Goal: Task Accomplishment & Management: Complete application form

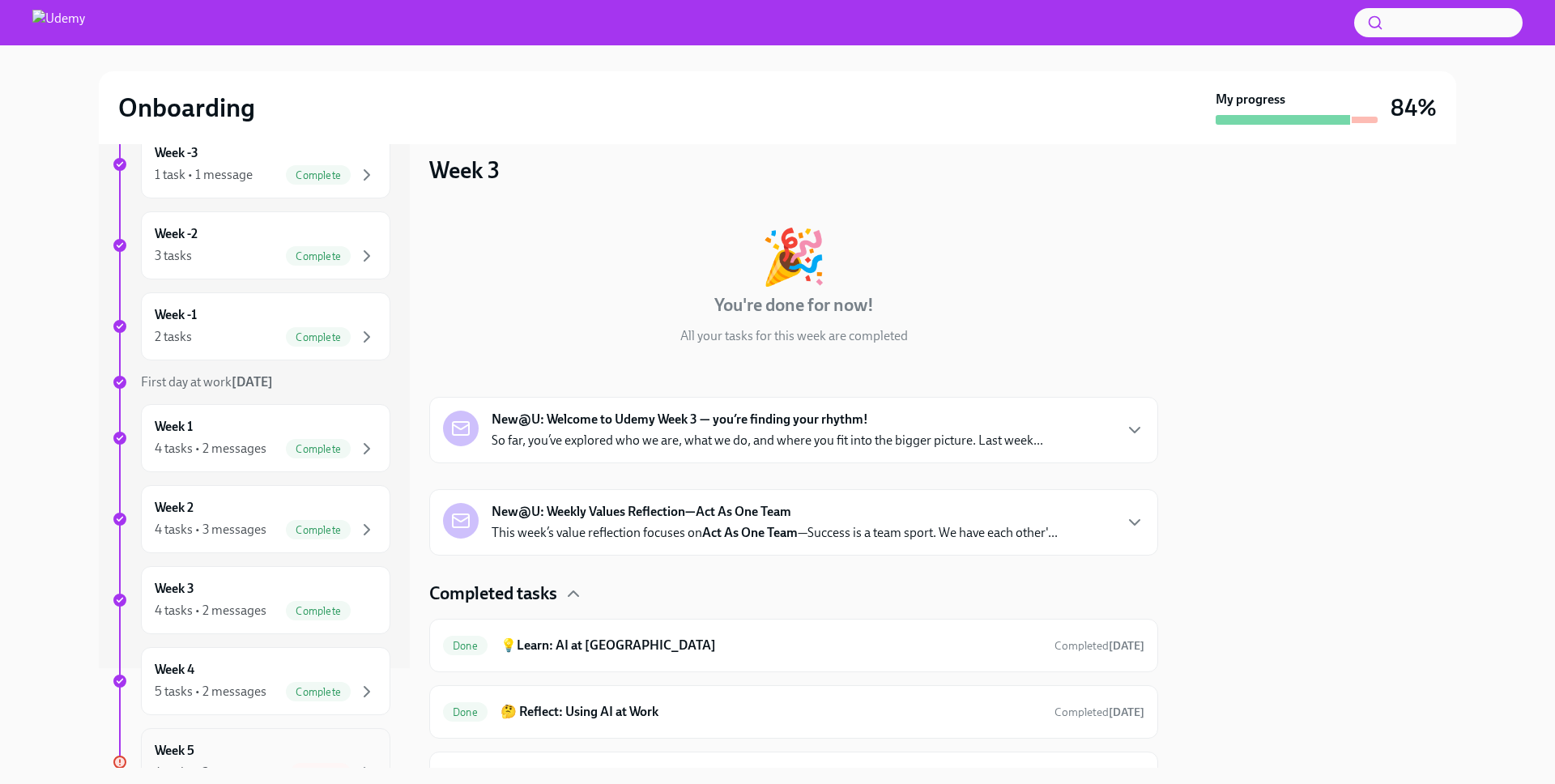
scroll to position [304, 0]
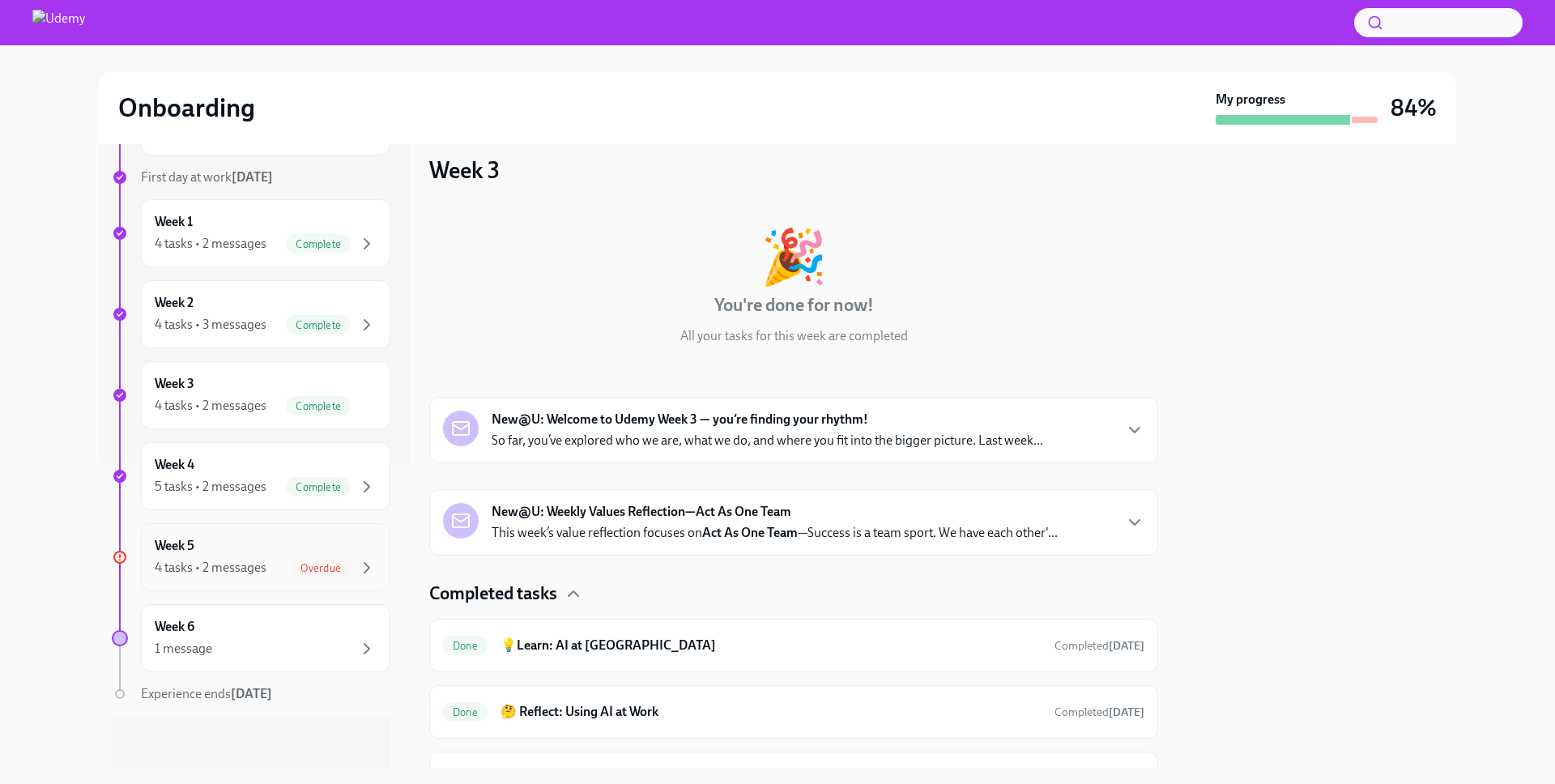
click at [212, 565] on div "4 tasks • 2 messages" at bounding box center [210, 567] width 112 height 18
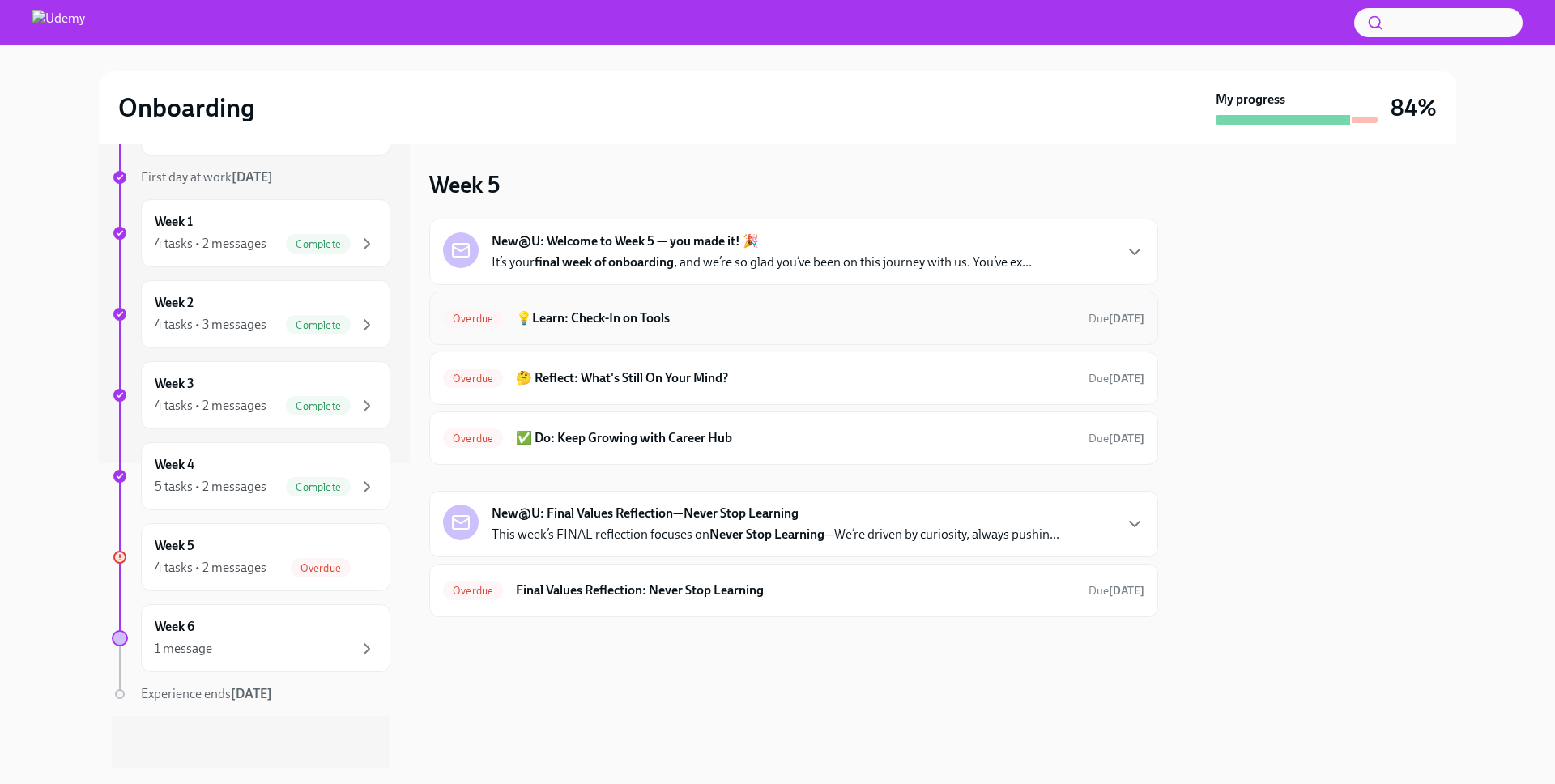
click at [929, 323] on h6 "💡Learn: Check-In on Tools" at bounding box center [795, 318] width 559 height 18
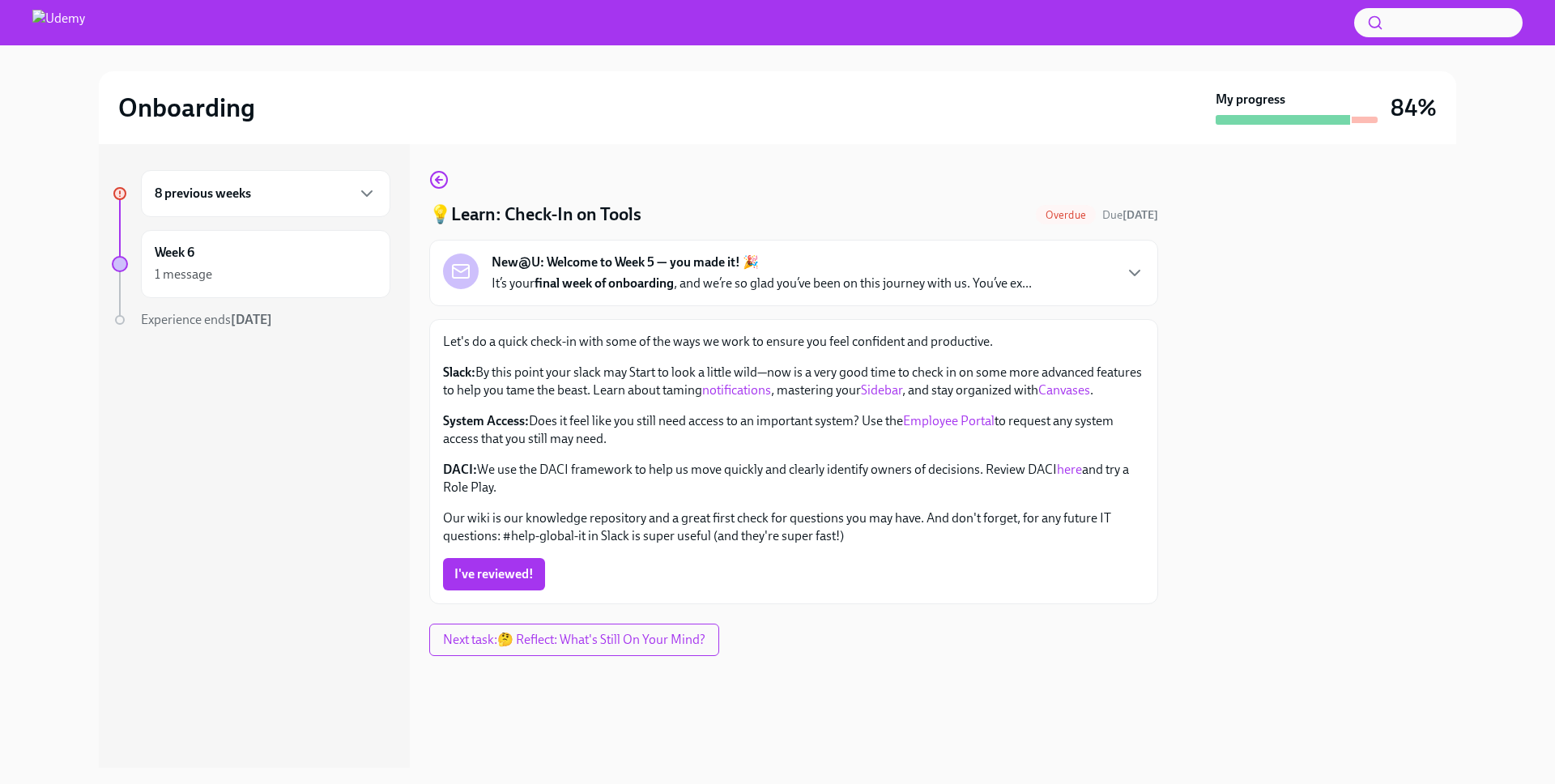
click at [771, 387] on link "notifications" at bounding box center [736, 390] width 69 height 15
click at [902, 386] on link "Sidebar" at bounding box center [882, 390] width 41 height 15
click at [1038, 397] on link "Canvases" at bounding box center [1064, 390] width 52 height 15
click at [963, 428] on link "Employee Portal" at bounding box center [949, 420] width 91 height 15
click at [1070, 477] on link "here" at bounding box center [1069, 469] width 25 height 15
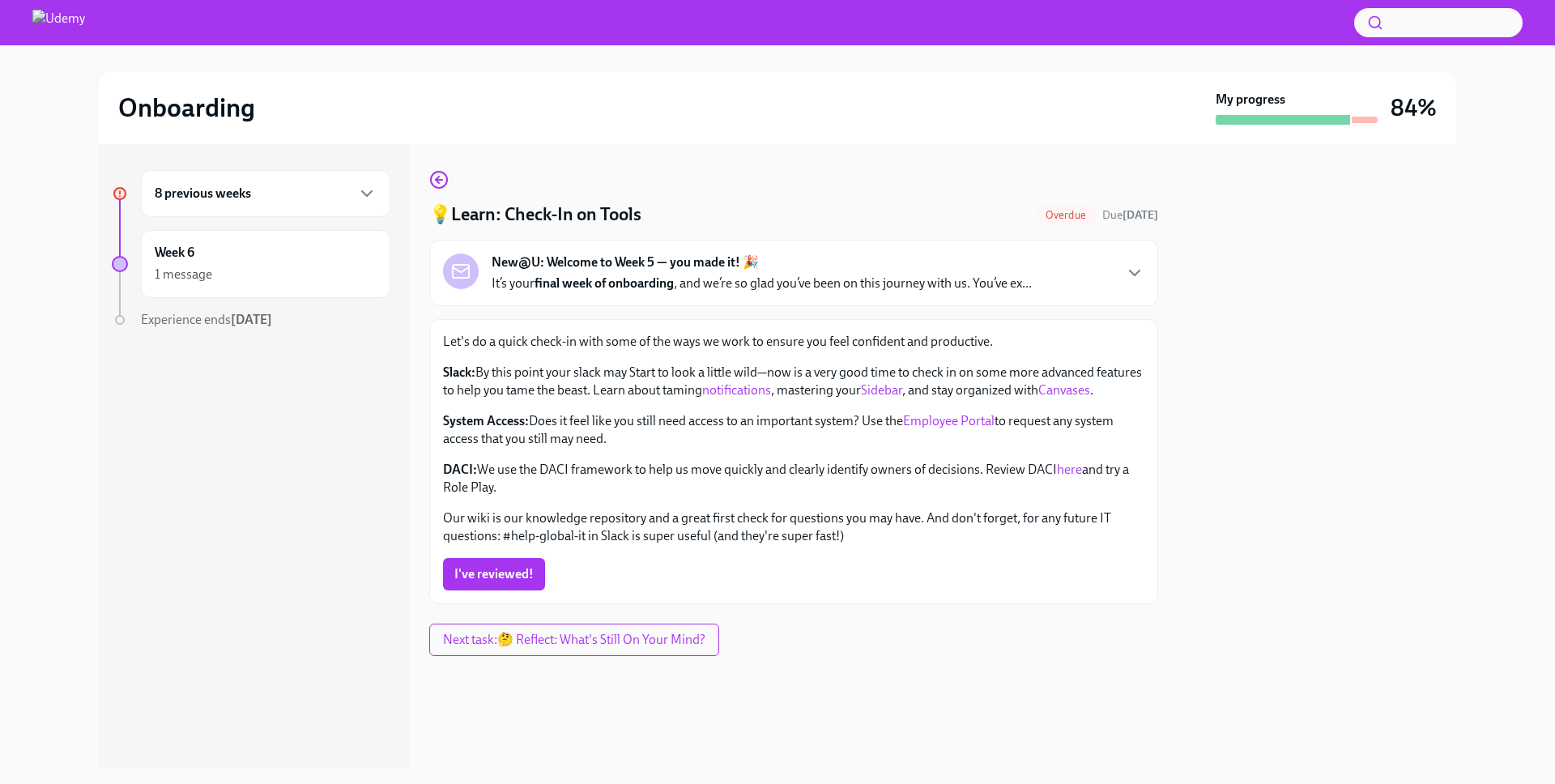
click at [450, 590] on button "I've reviewed!" at bounding box center [494, 574] width 102 height 33
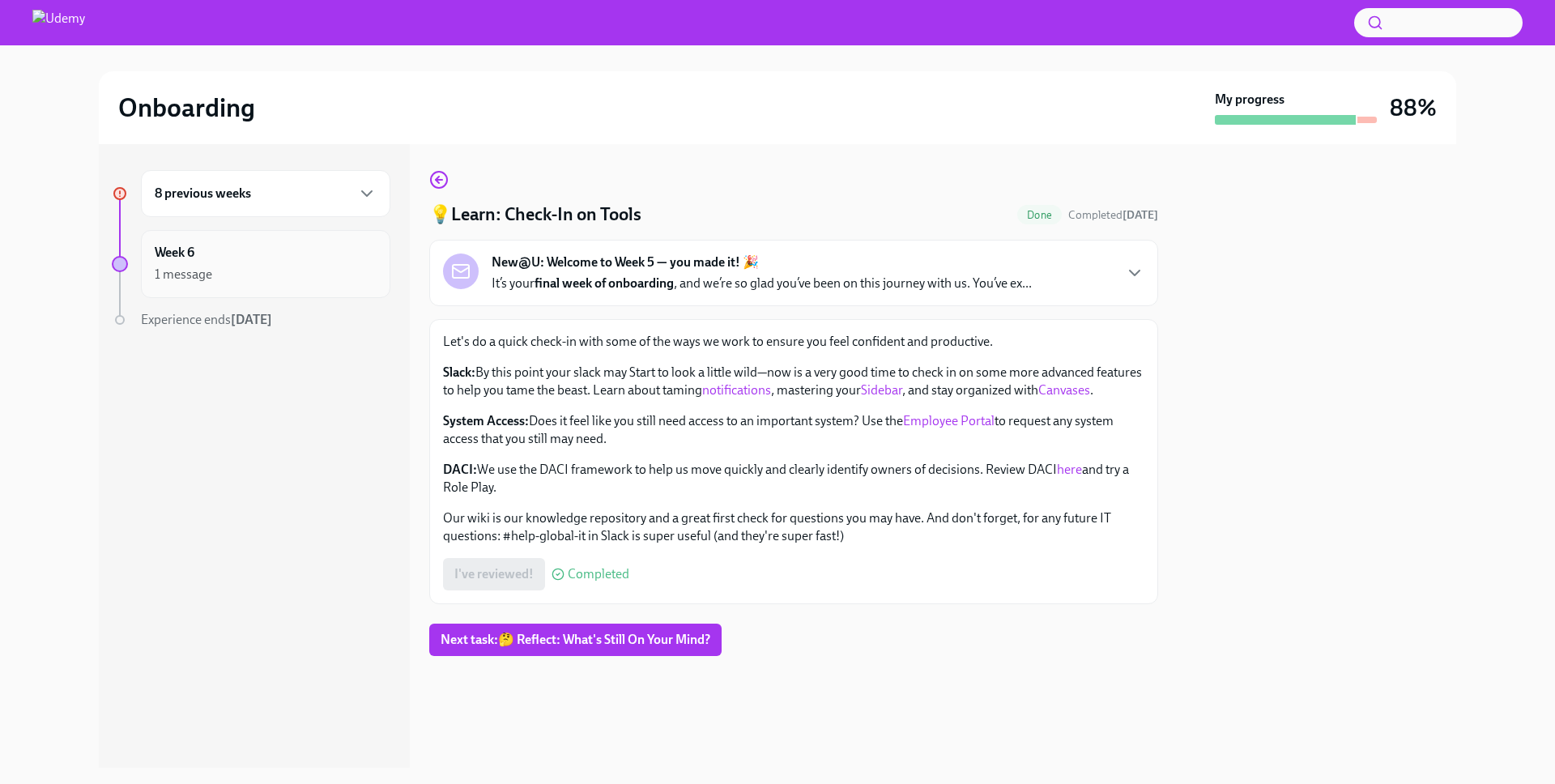
click at [198, 265] on div "1 message" at bounding box center [265, 274] width 222 height 19
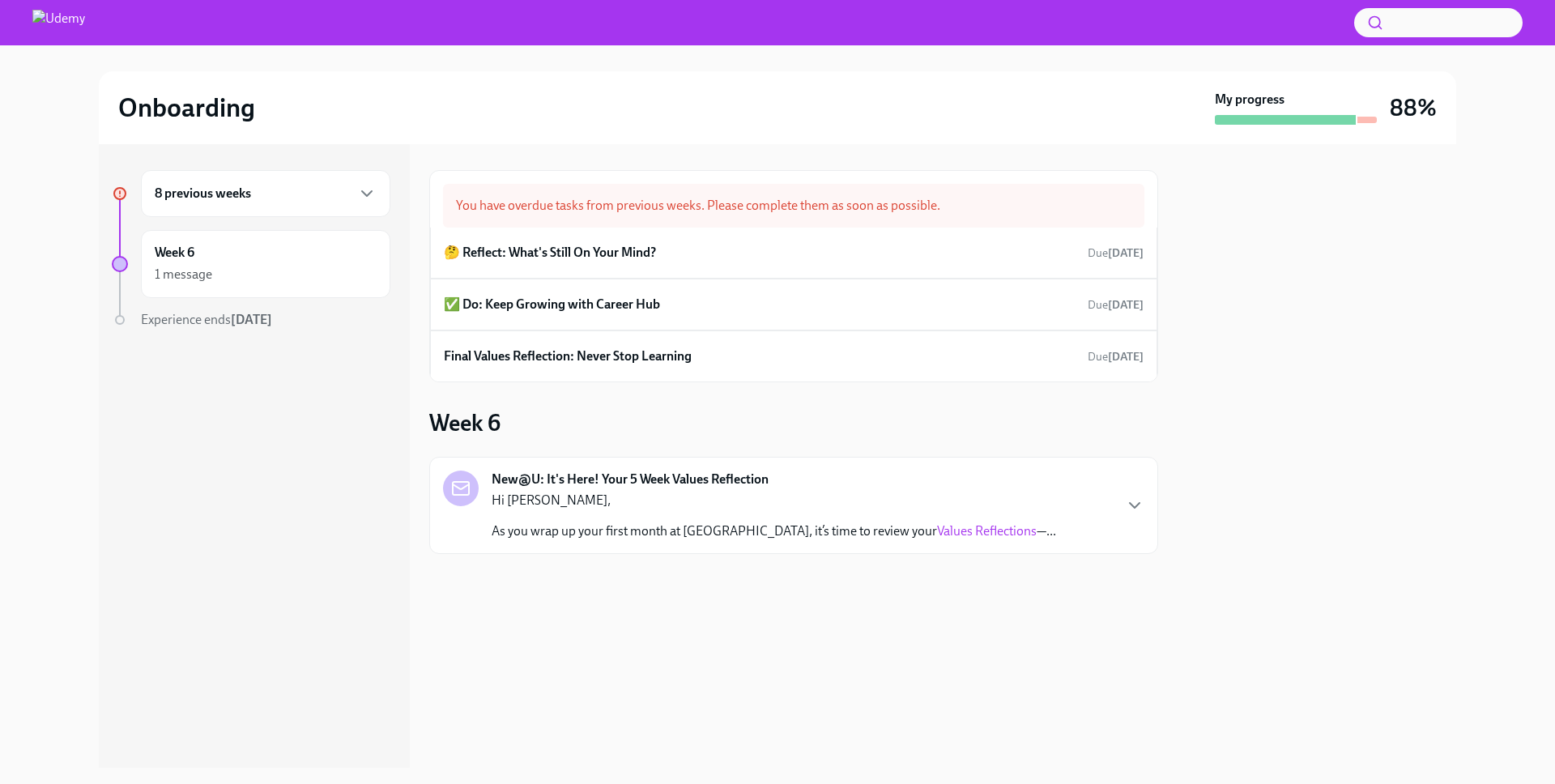
click at [262, 198] on div "8 previous weeks" at bounding box center [265, 193] width 222 height 19
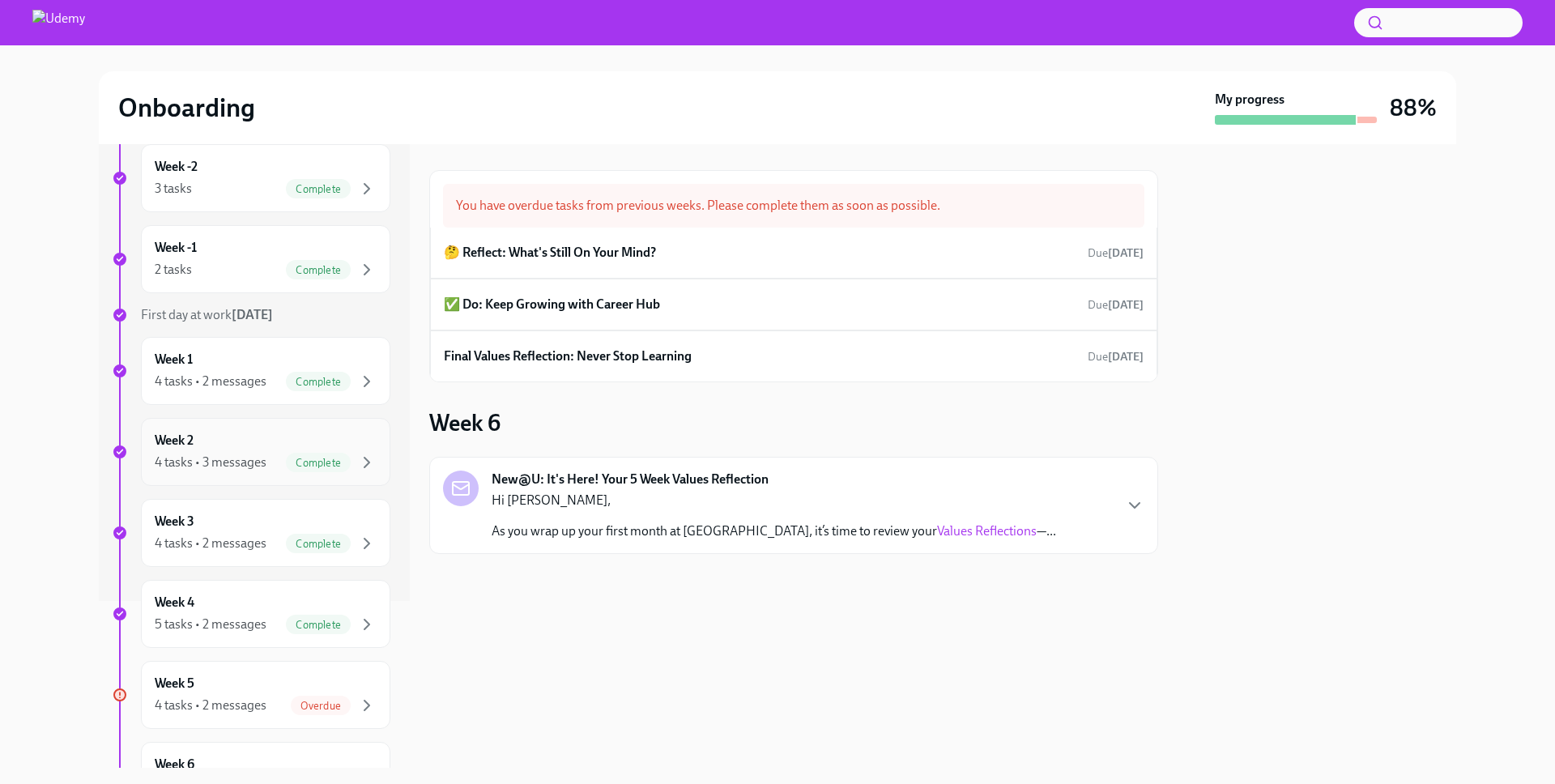
scroll to position [304, 0]
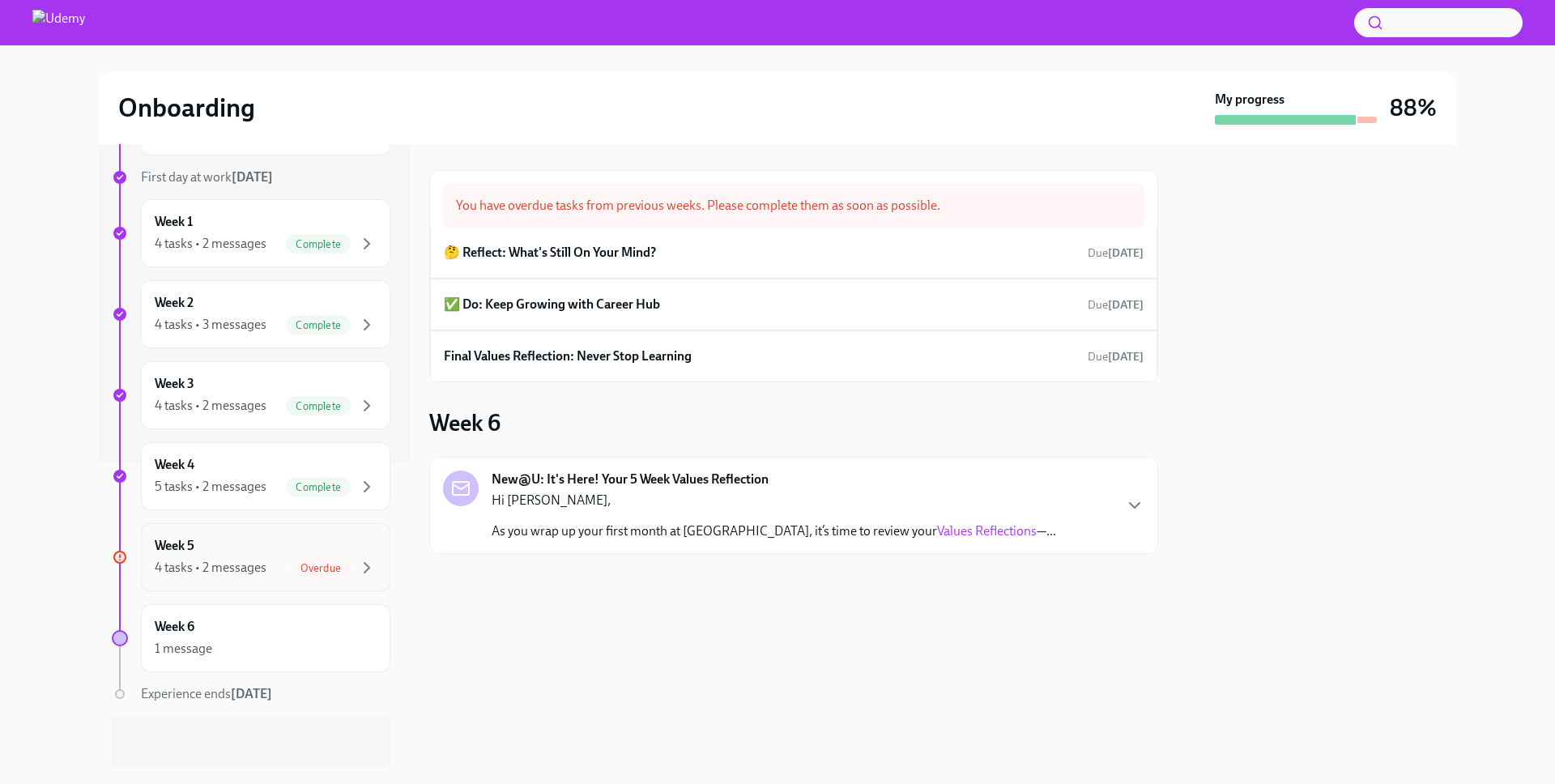
click at [304, 568] on span "Overdue" at bounding box center [320, 568] width 60 height 12
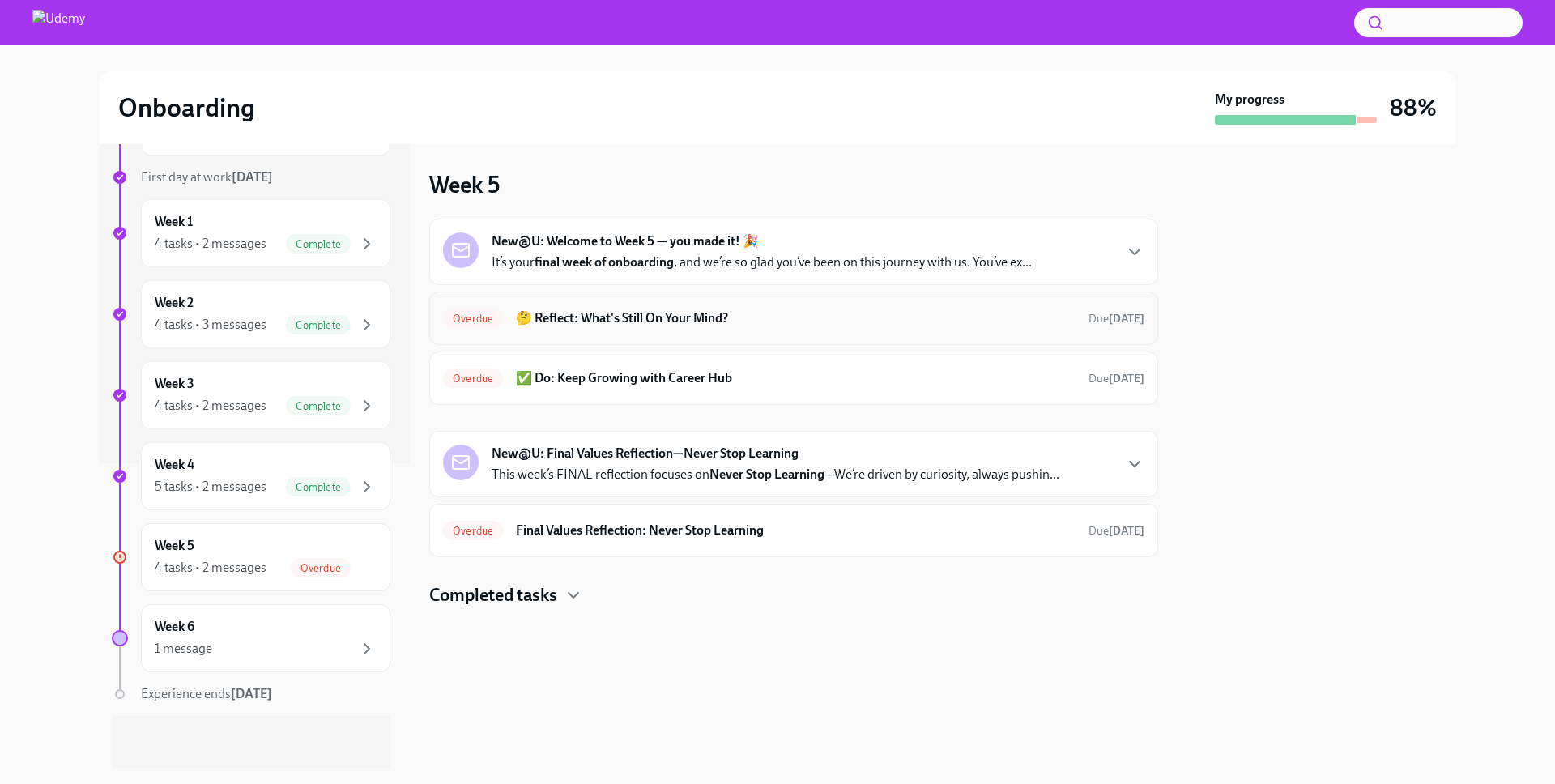
click at [684, 324] on h6 "🤔 Reflect: What's Still On Your Mind?" at bounding box center [795, 318] width 559 height 18
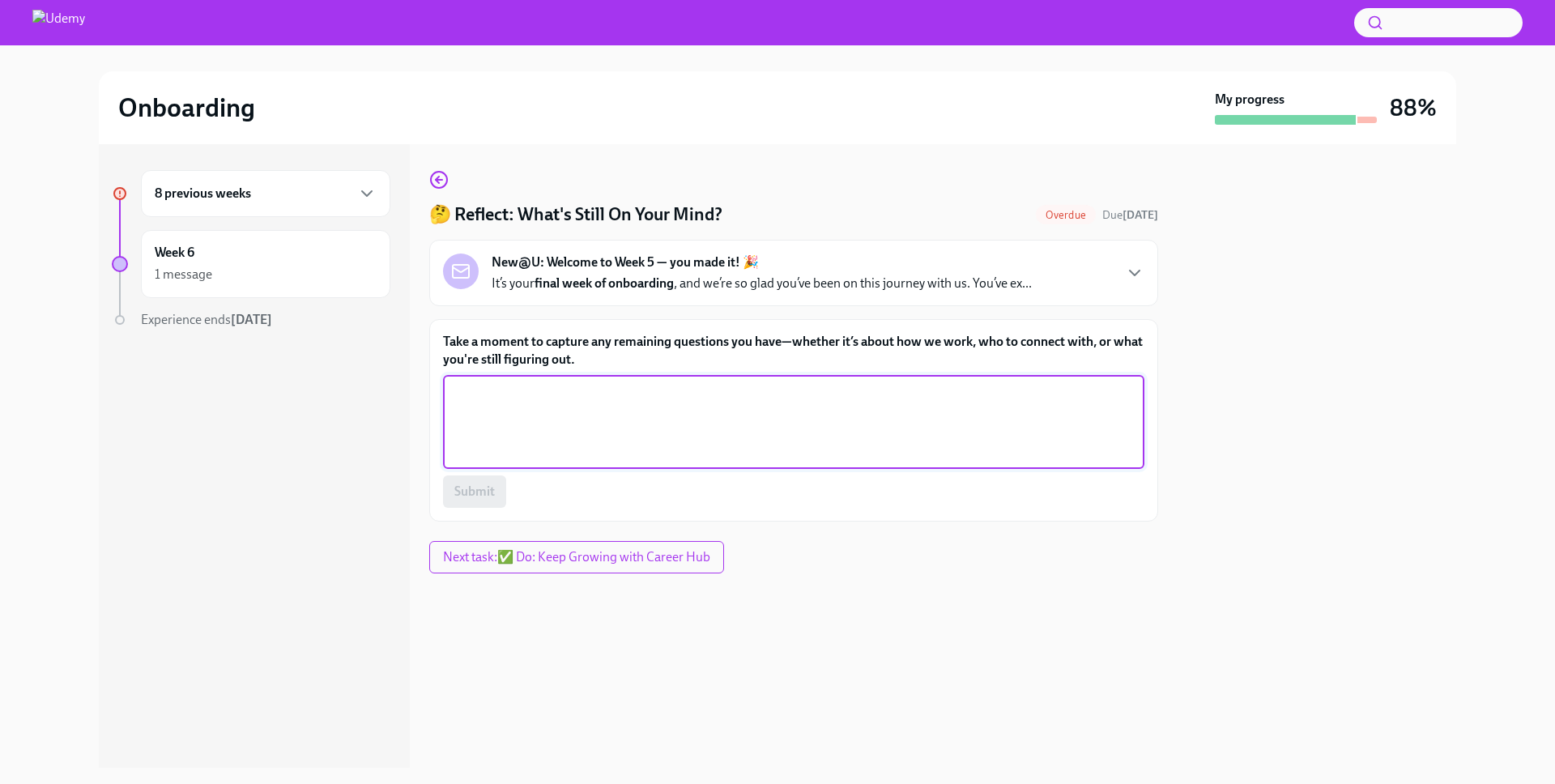
click at [619, 436] on textarea "Take a moment to capture any remaining questions you have—whether it’s about ho…" at bounding box center [793, 422] width 682 height 78
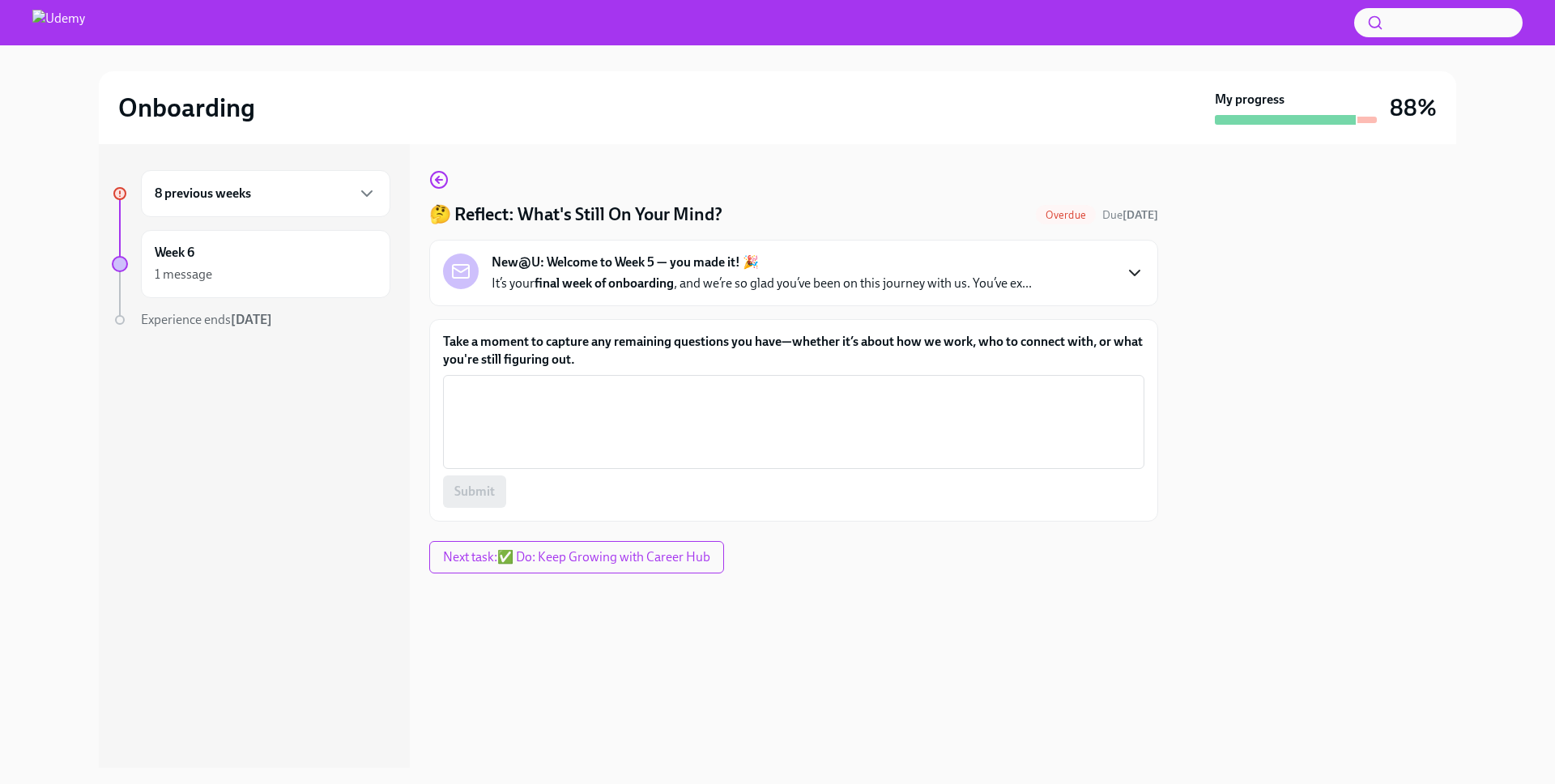
click at [1131, 271] on icon "button" at bounding box center [1135, 273] width 10 height 5
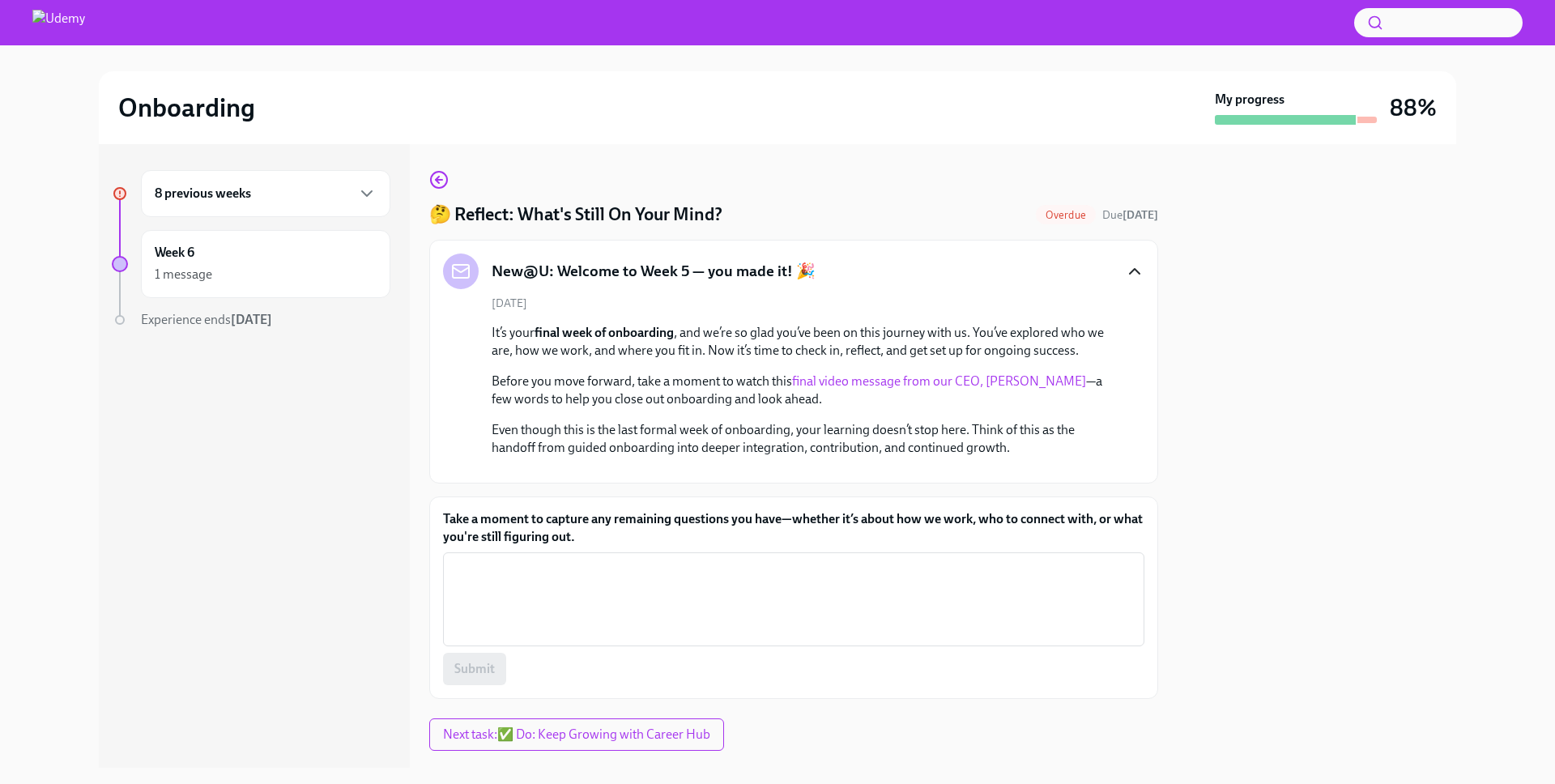
click at [912, 381] on link "final video message from our CEO, [PERSON_NAME]" at bounding box center [939, 381] width 294 height 15
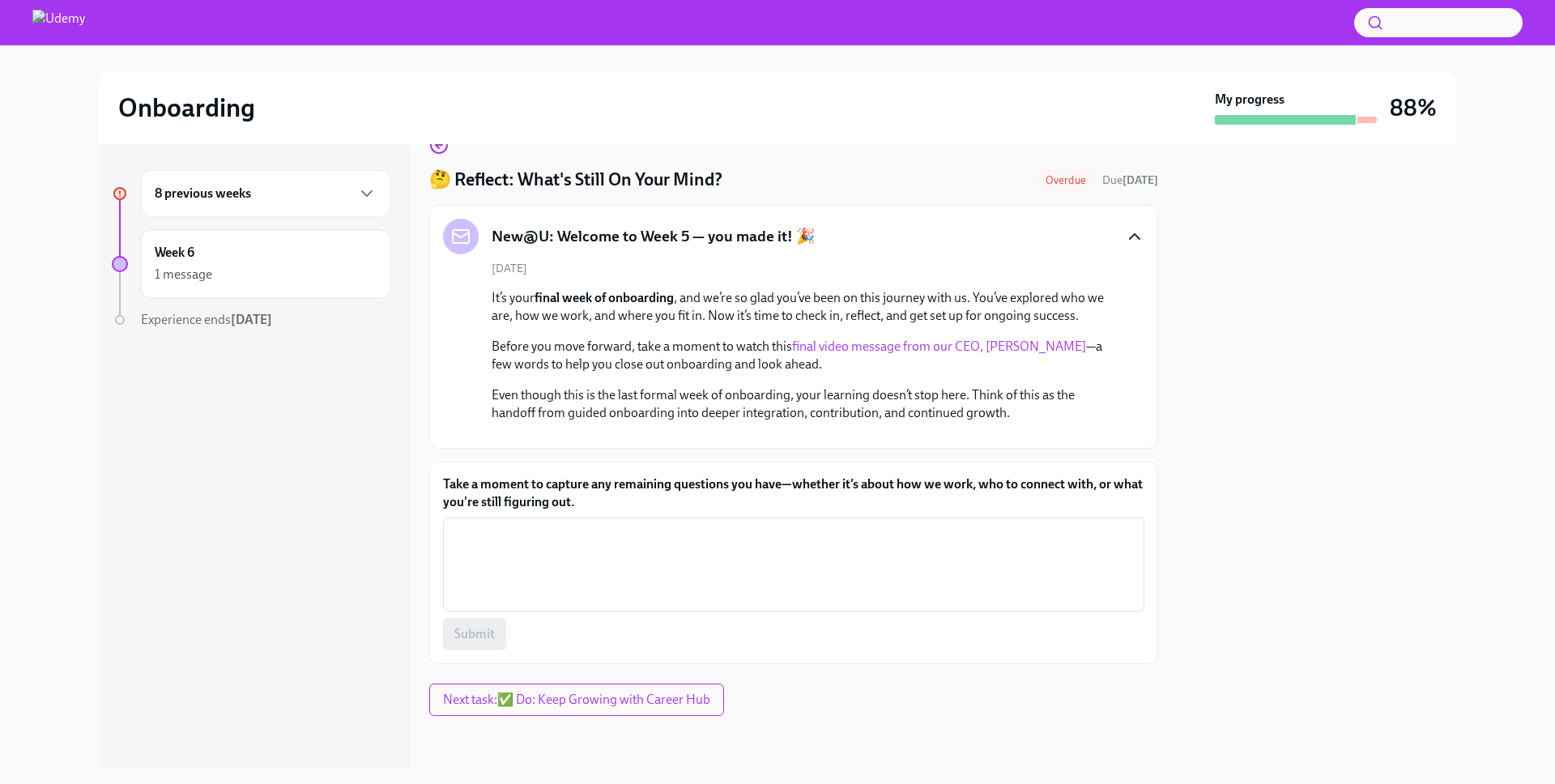
scroll to position [241, 0]
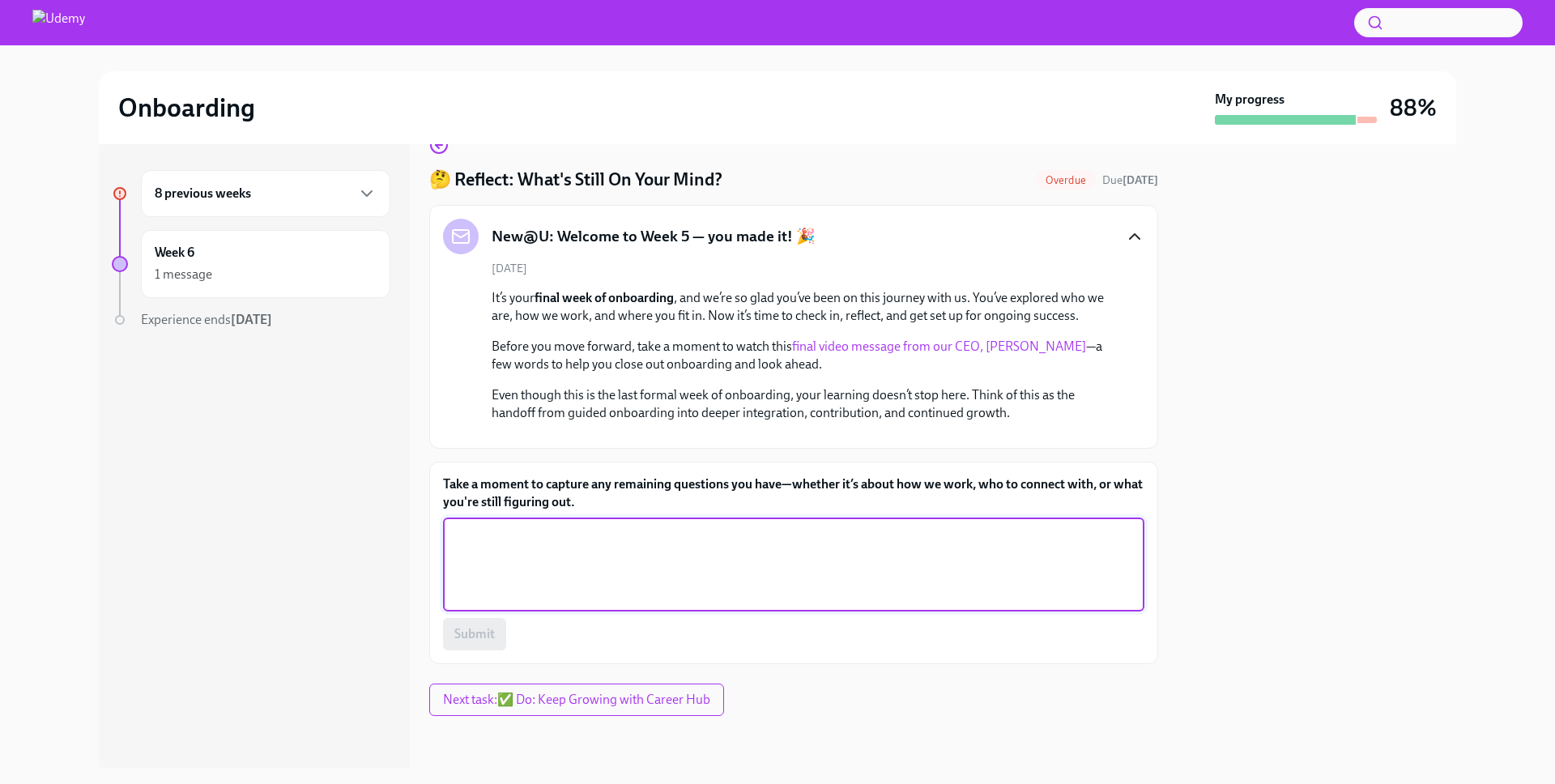
click at [725, 592] on textarea "Take a moment to capture any remaining questions you have—whether it’s about ho…" at bounding box center [793, 564] width 682 height 78
click at [647, 553] on textarea "Take a moment to capture any remaining questions you have—whether it’s about ho…" at bounding box center [793, 564] width 682 height 78
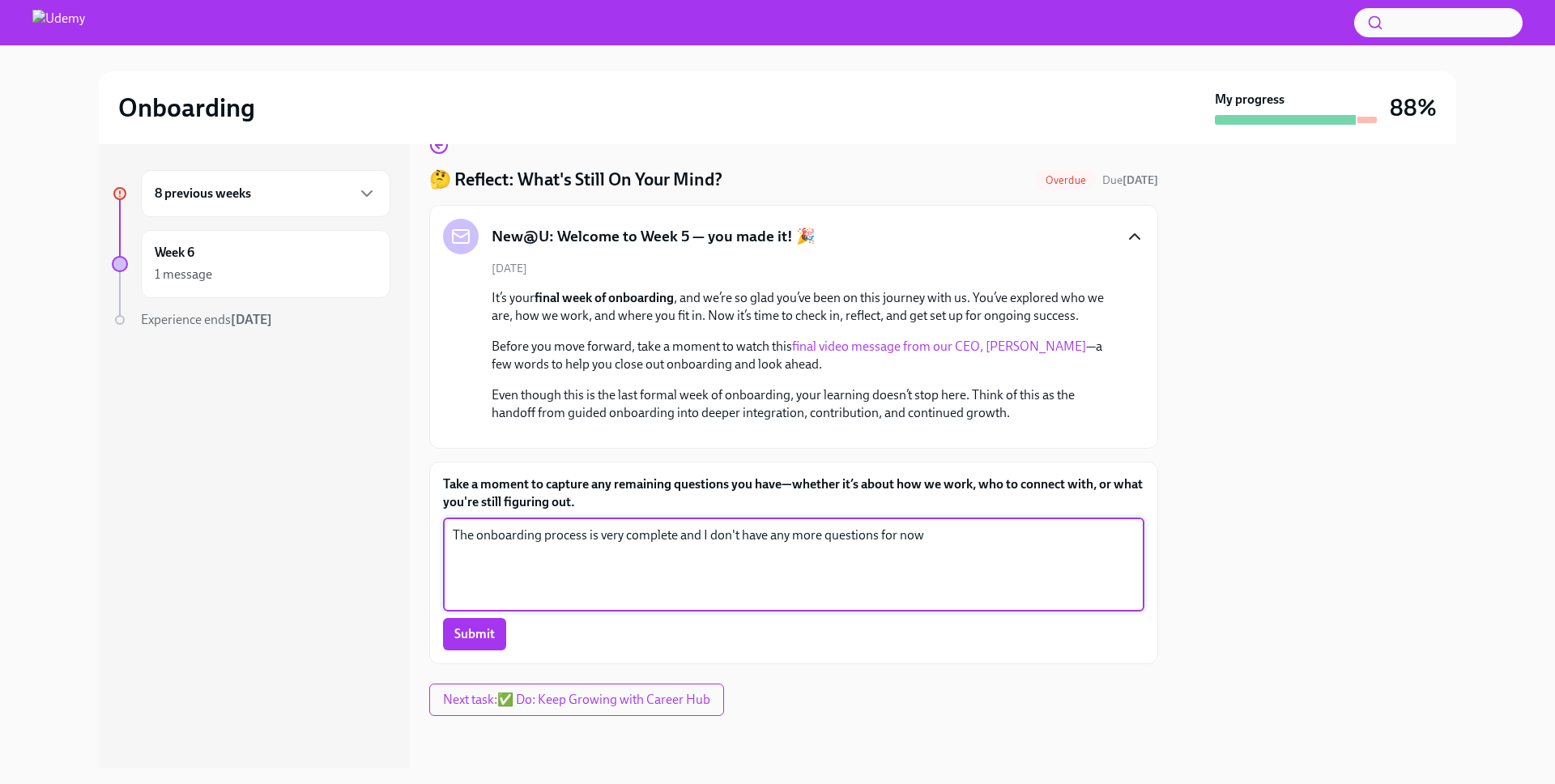
type textarea "The onboarding process is very complete and I don't have any more questions for…"
drag, startPoint x: 662, startPoint y: 553, endPoint x: 625, endPoint y: 542, distance: 38.6
click at [658, 553] on textarea "The onboarding process is very complete and I don't have any more questions for…" at bounding box center [793, 564] width 682 height 78
click at [641, 536] on textarea "The onboarding process is very complete and I don't have any more questions for…" at bounding box center [793, 564] width 682 height 78
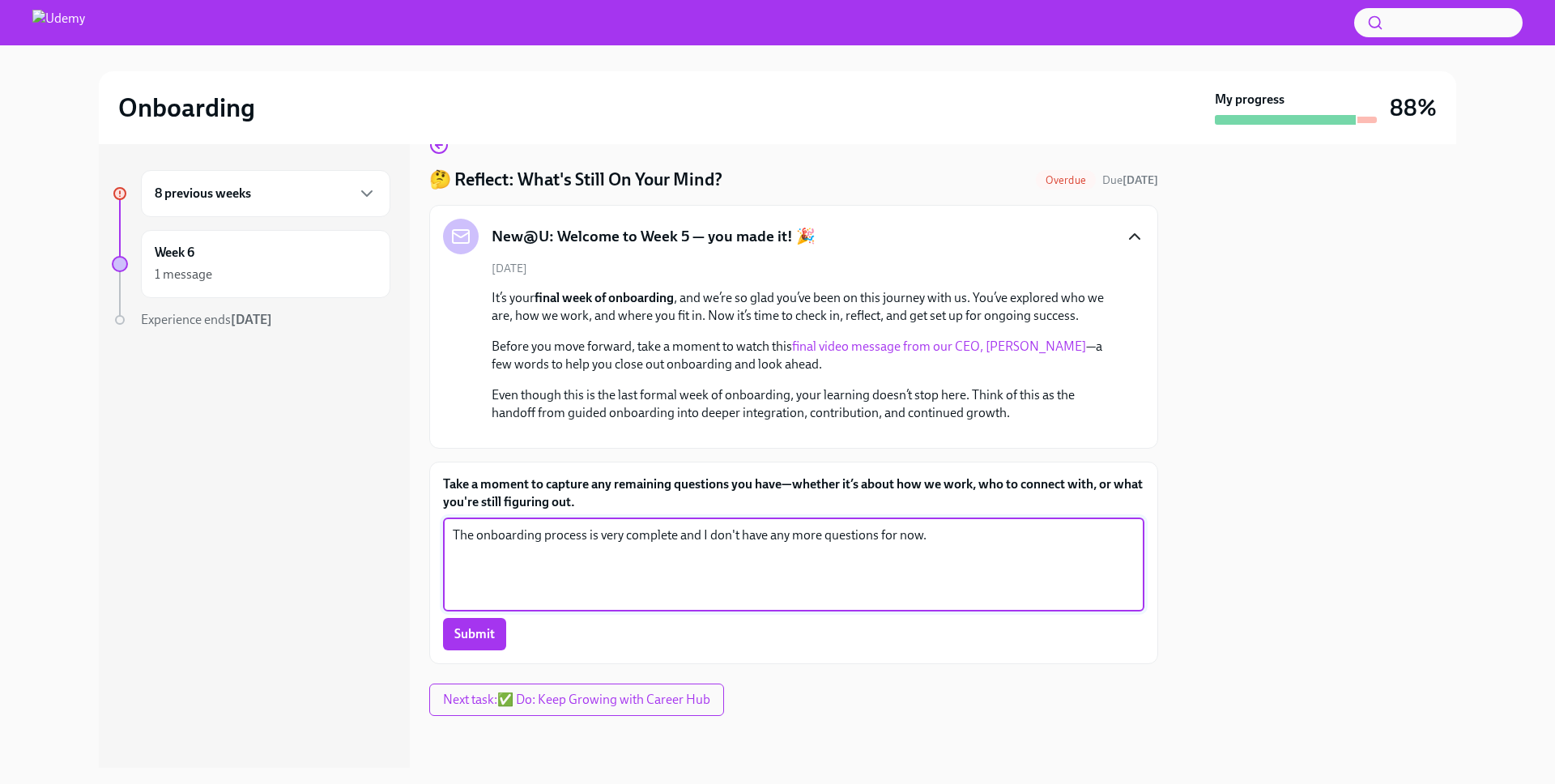
paste textarea "enlightening"
click at [796, 535] on textarea "The onboarding process is very enlightening and I don't have any more questions…" at bounding box center [793, 564] width 682 height 78
click at [800, 536] on textarea "The onboarding process is very enlightening and I don't have any more questions…" at bounding box center [793, 564] width 682 height 78
drag, startPoint x: 810, startPoint y: 536, endPoint x: 730, endPoint y: 532, distance: 80.1
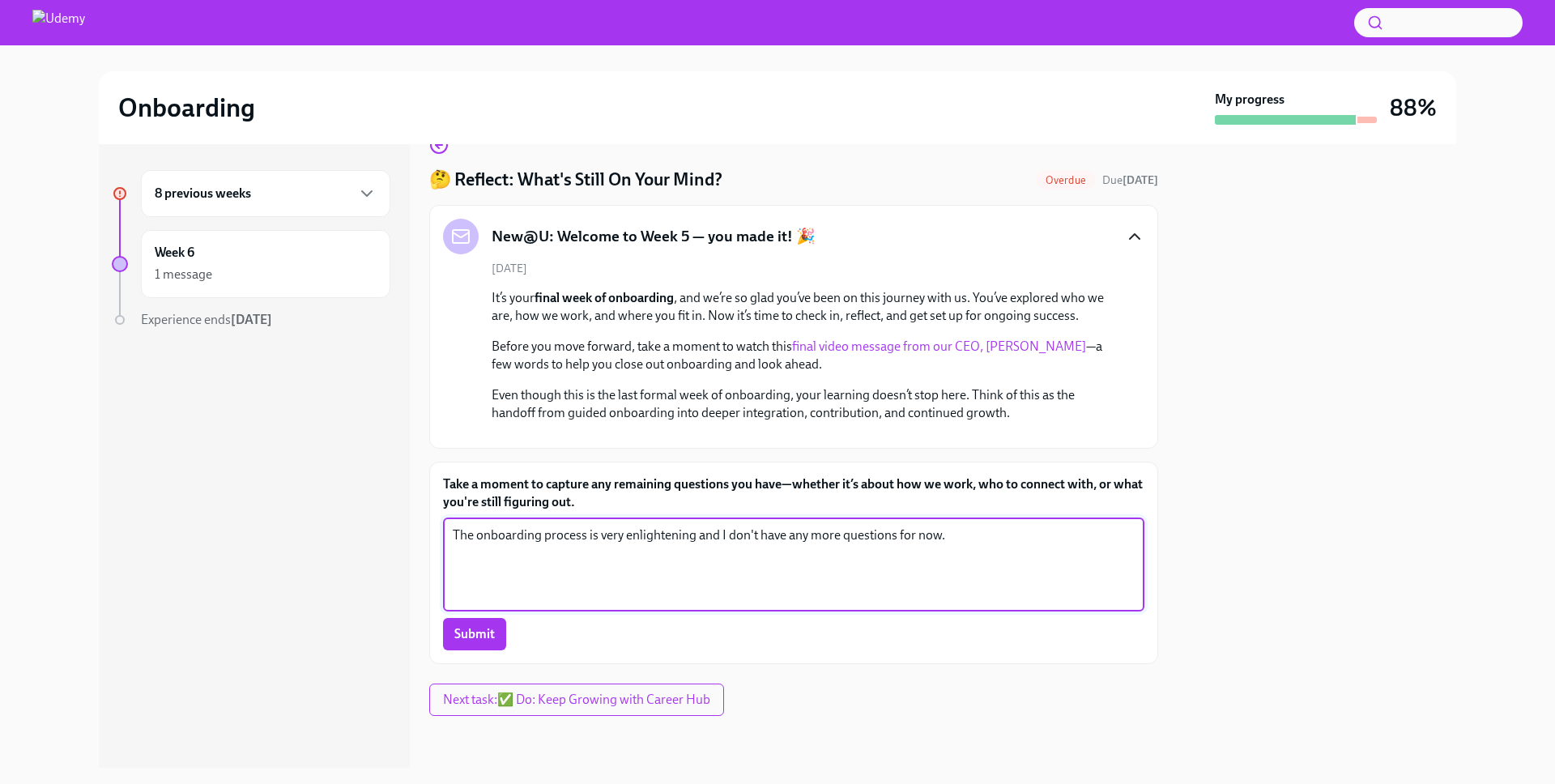
click at [731, 532] on textarea "The onboarding process is very enlightening and I don't have any more questions…" at bounding box center [793, 564] width 682 height 78
type textarea "The onboarding process is very enlightening and I have no further questions for…"
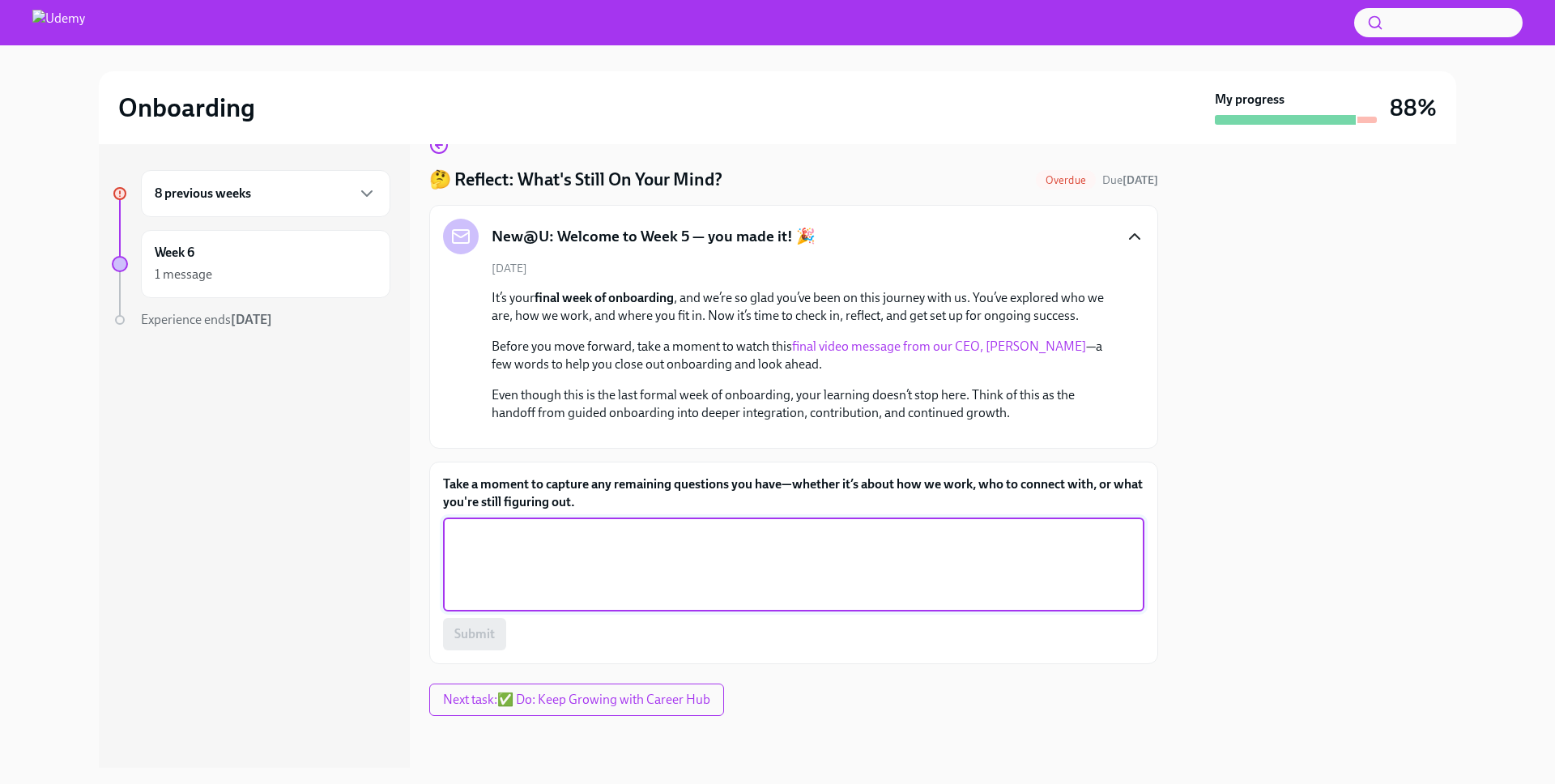
paste textarea "O processo de integração é muito esclarecedor e não tenho mais perguntas por en…"
type textarea "O processo de integração é muito esclarecedor e não tenho mais perguntas por en…"
paste textarea "The onboarding process is very enlightening and I have no further questions for…"
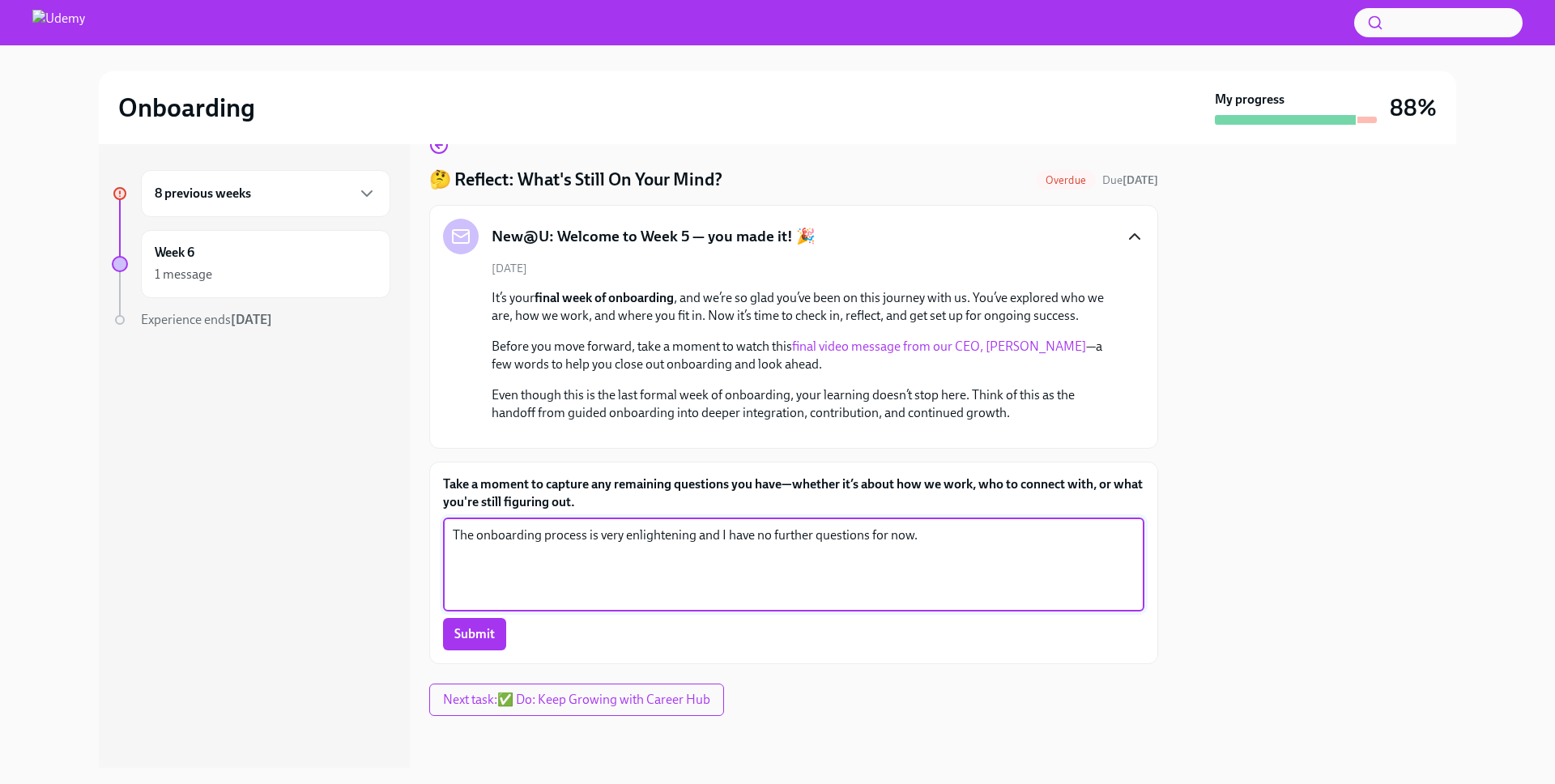
scroll to position [232, 0]
type textarea "The onboarding process is very enlightening and I have no further questions for…"
click at [483, 641] on span "Submit" at bounding box center [475, 633] width 40 height 16
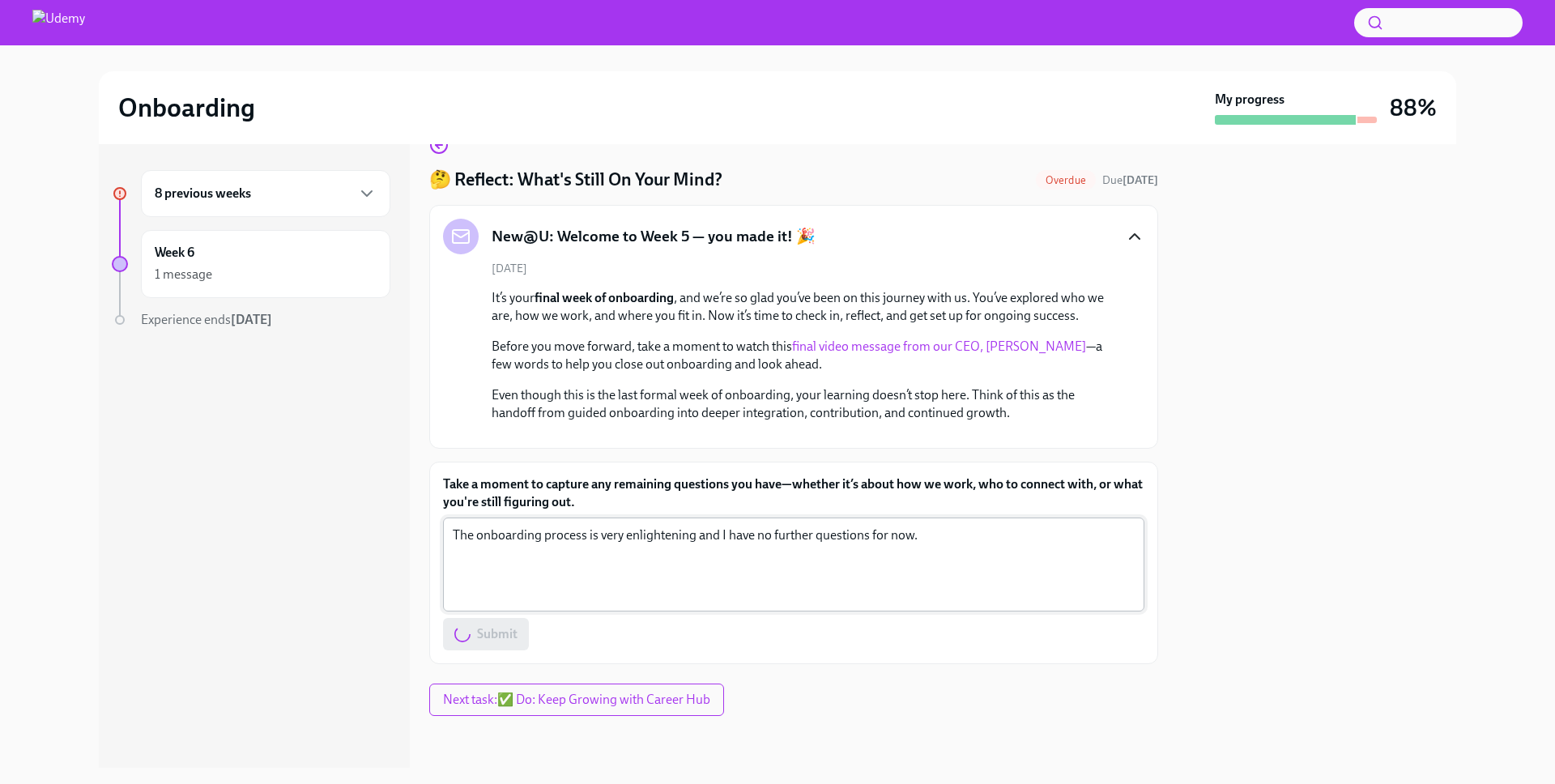
scroll to position [230, 0]
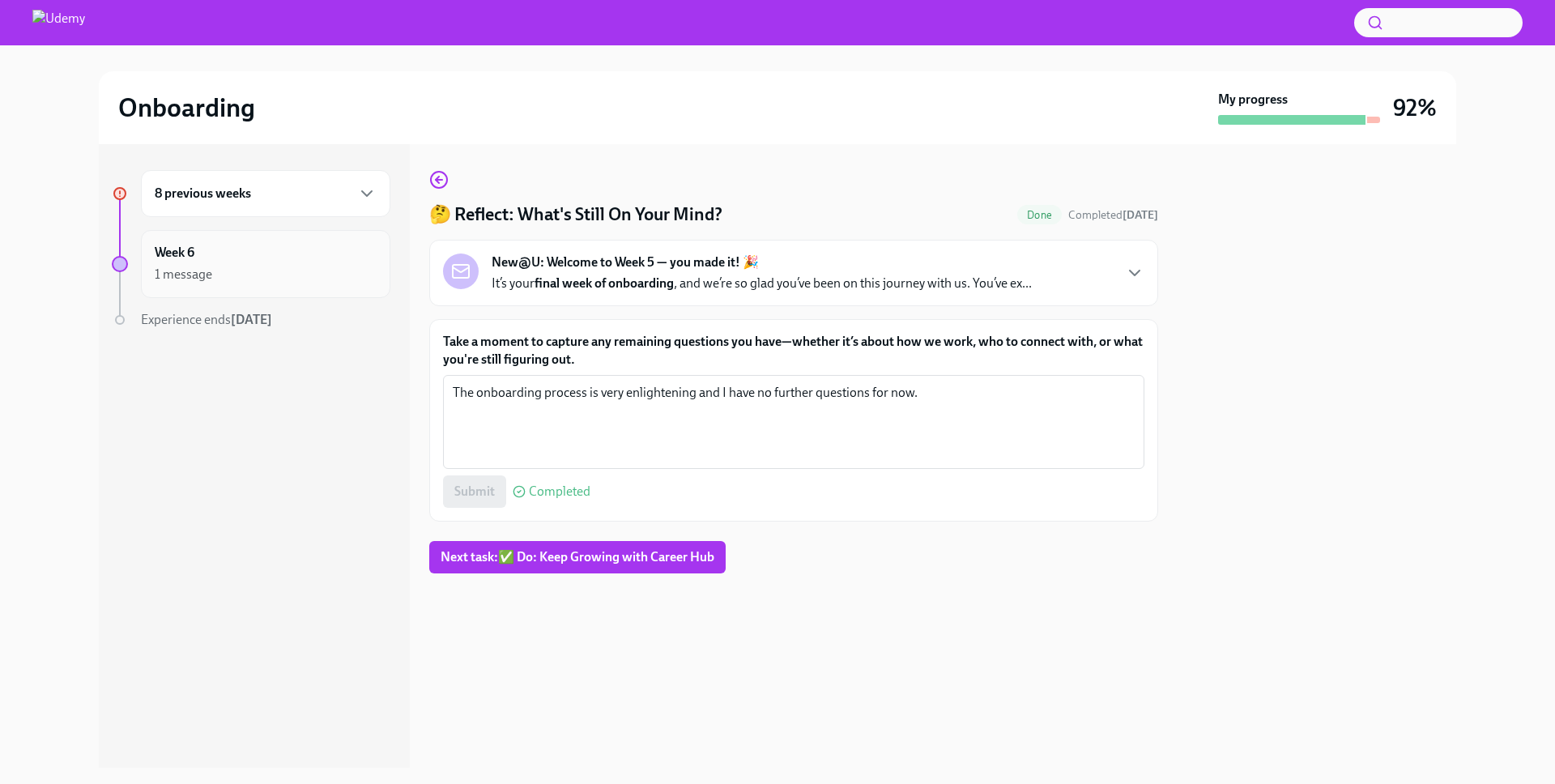
click at [275, 280] on div "1 message" at bounding box center [265, 274] width 222 height 19
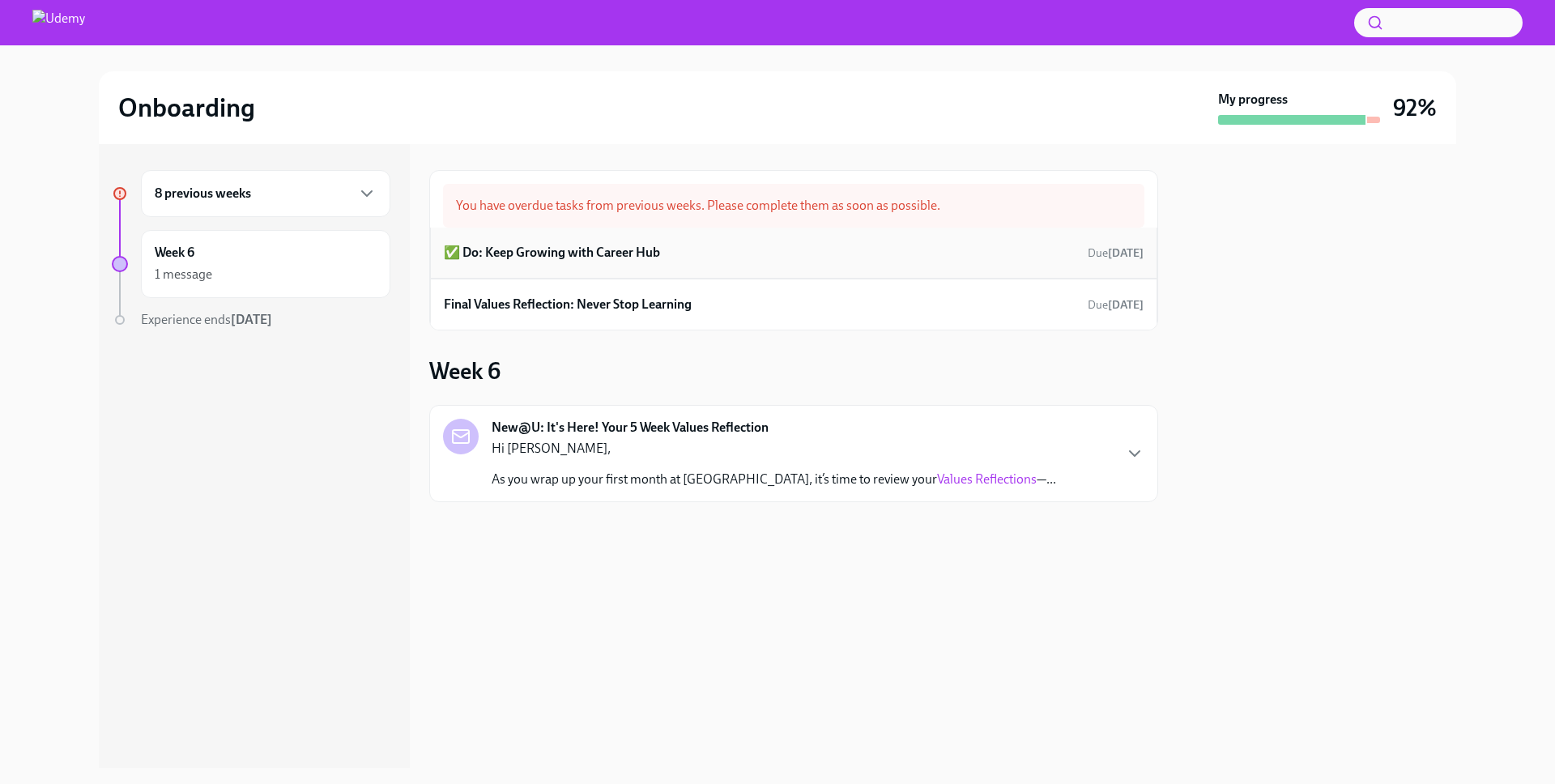
click at [528, 259] on h6 "✅ Do: Keep Growing with Career Hub" at bounding box center [552, 252] width 216 height 18
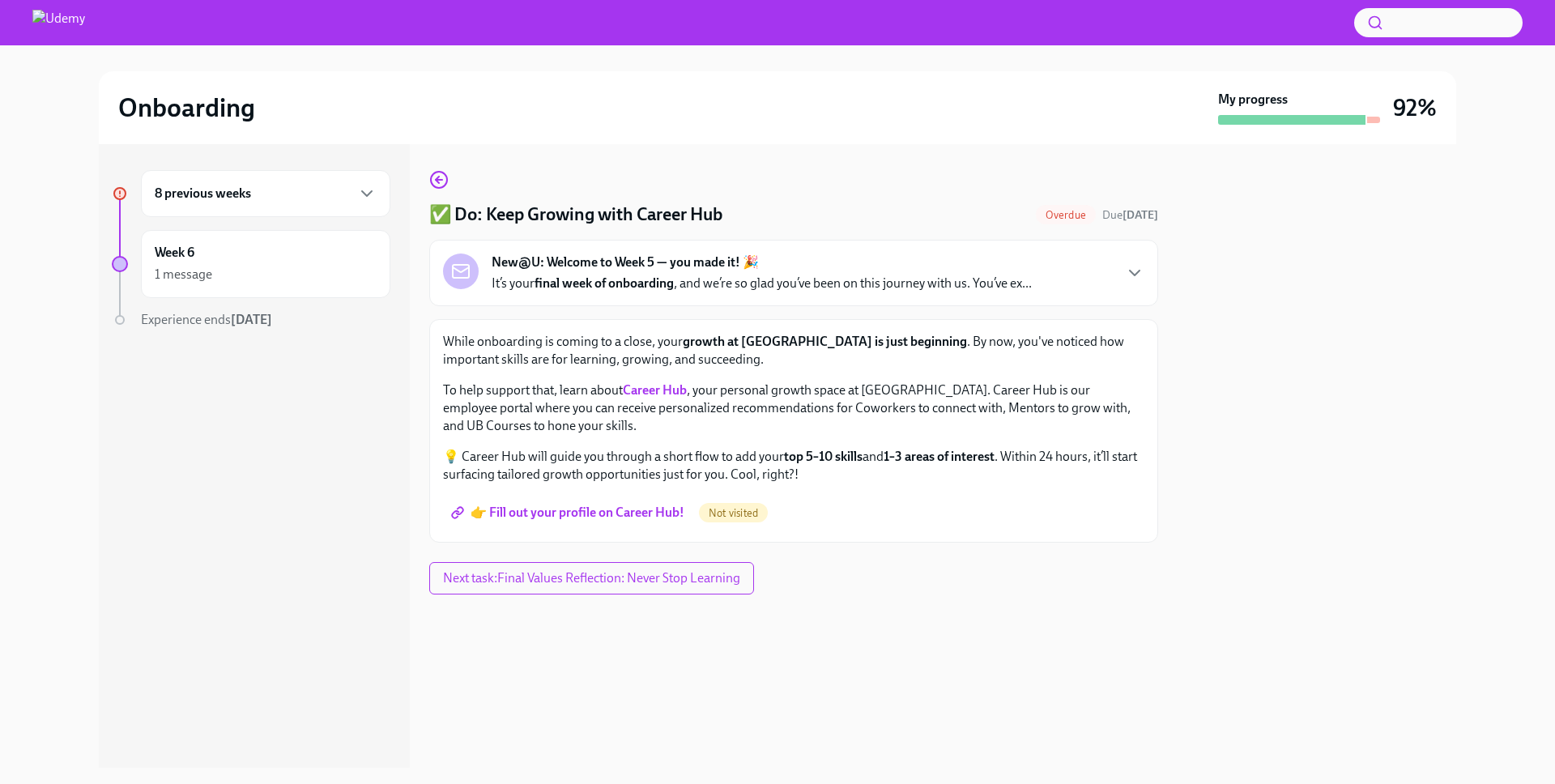
click at [645, 387] on strong "Career Hub" at bounding box center [655, 390] width 64 height 15
click at [656, 517] on span "👉 Fill out your profile on Career Hub!" at bounding box center [569, 512] width 230 height 16
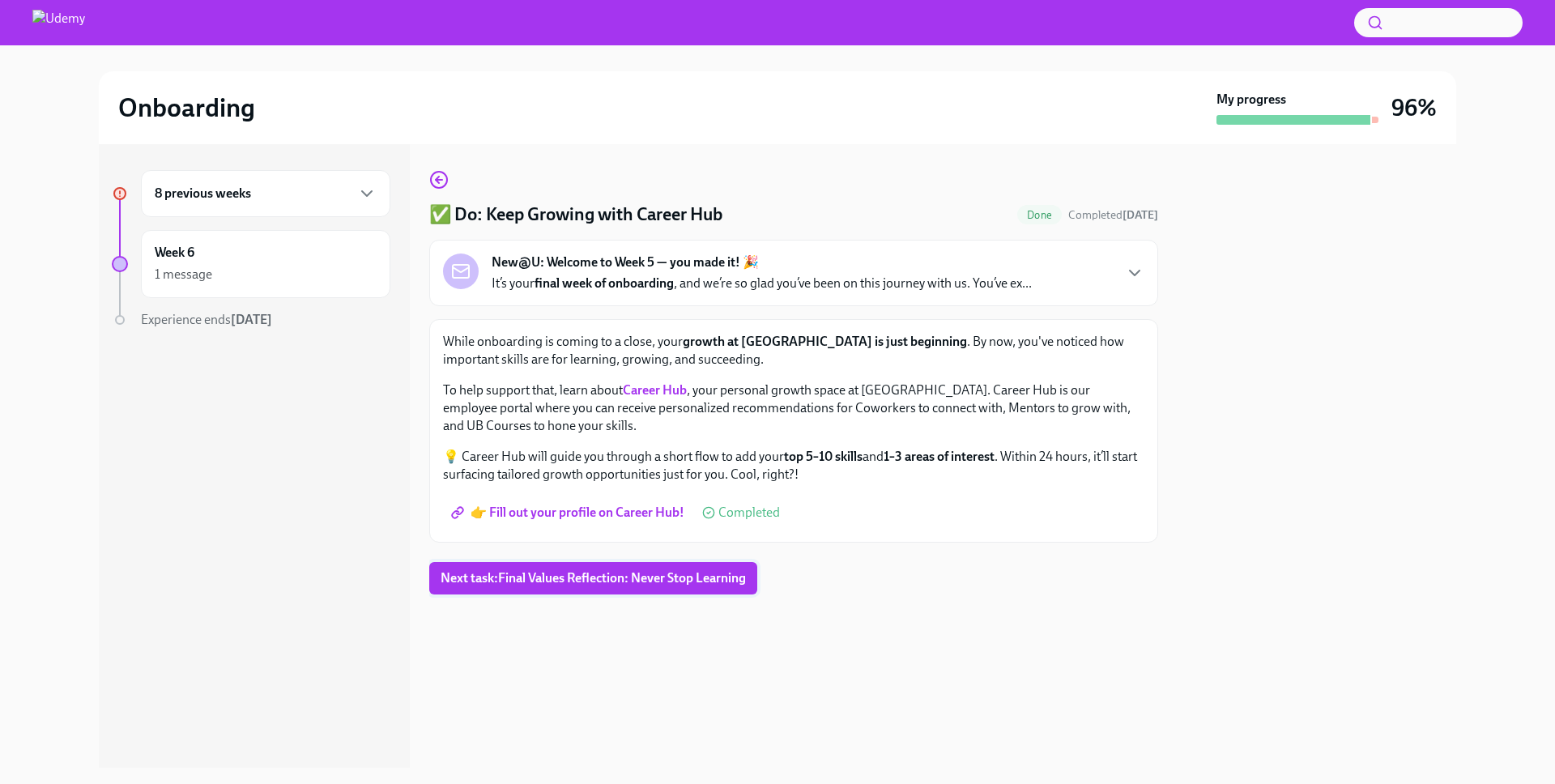
click at [632, 586] on button "Next task : Final Values Reflection: Never Stop Learning" at bounding box center [593, 578] width 328 height 33
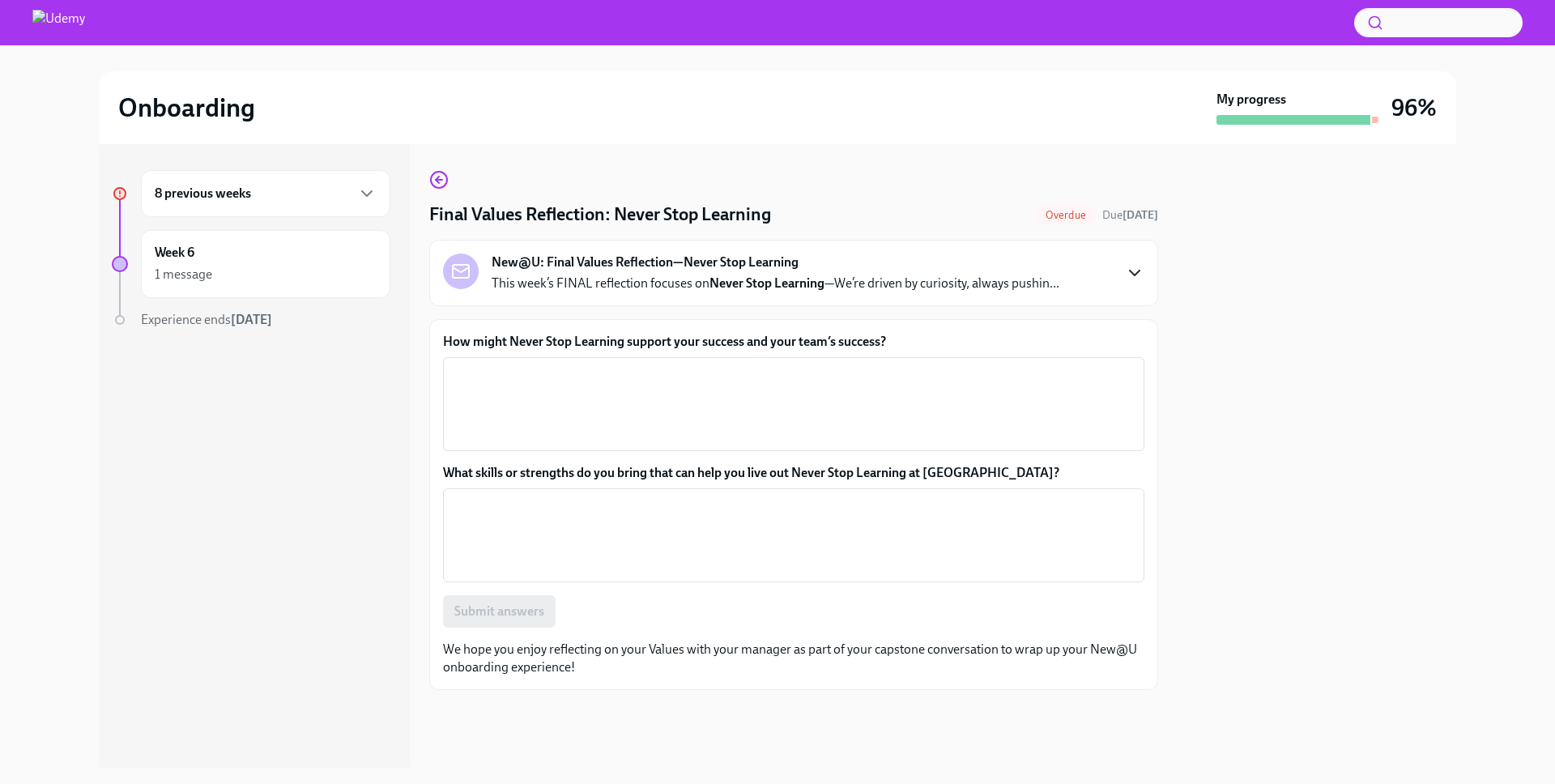
click at [1136, 271] on icon "button" at bounding box center [1134, 273] width 19 height 19
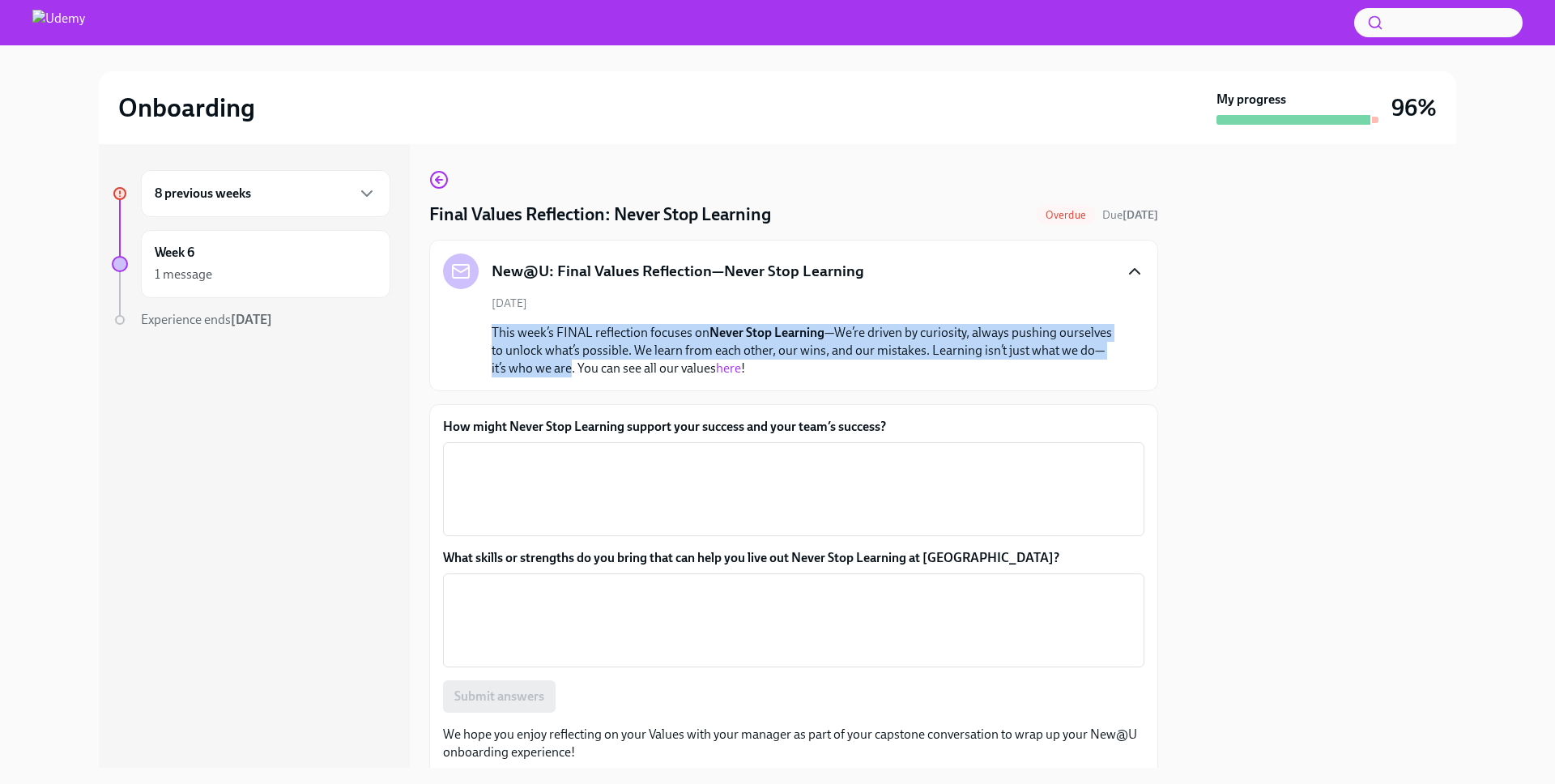
drag, startPoint x: 491, startPoint y: 331, endPoint x: 563, endPoint y: 369, distance: 81.4
click at [555, 370] on p "This week’s FINAL reflection focuses on Never Stop Learning —We’re driven by cu…" at bounding box center [804, 350] width 627 height 54
copy p "This week’s FINAL reflection focuses on Never Stop Learning —We’re driven by cu…"
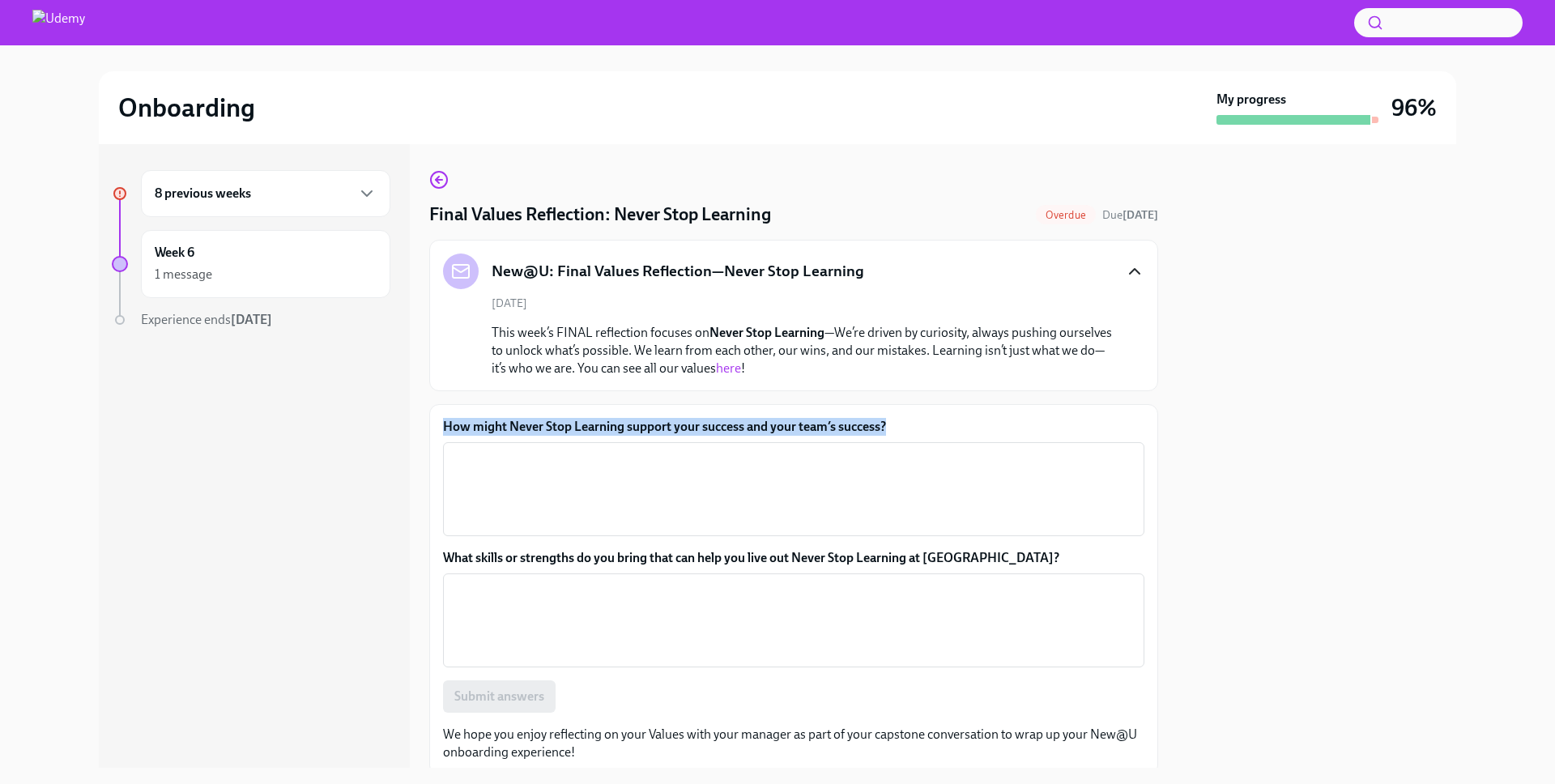
drag, startPoint x: 902, startPoint y: 429, endPoint x: 447, endPoint y: 430, distance: 455.0
click at [447, 430] on label "How might Never Stop Learning support your success and your team’s success?" at bounding box center [793, 426] width 701 height 18
copy label "How might Never Stop Learning support your success and your team’s success?"
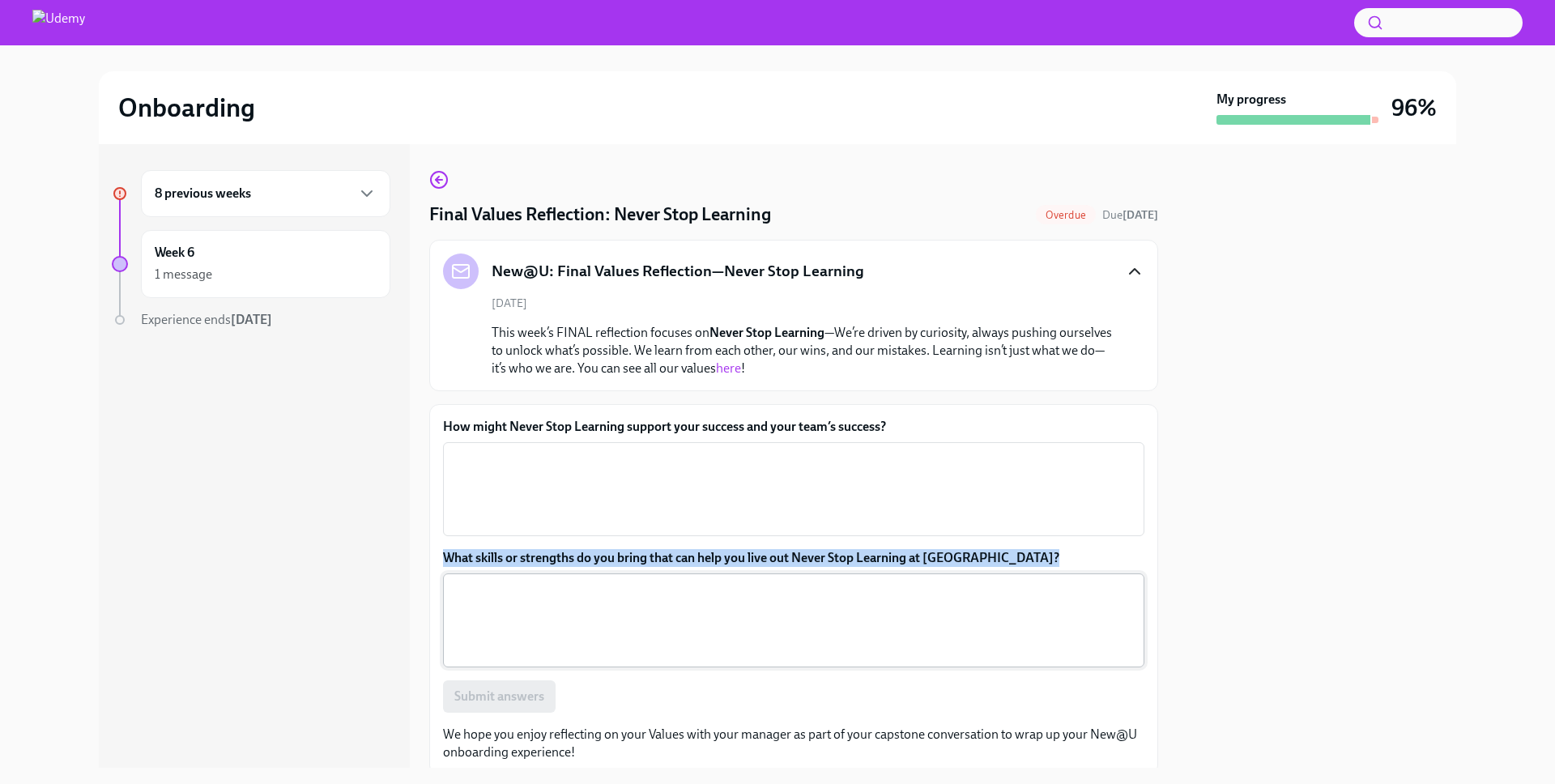
drag, startPoint x: 438, startPoint y: 553, endPoint x: 1022, endPoint y: 593, distance: 585.4
click at [1033, 589] on div "How might Never Stop Learning support your success and your team’s success? x ​…" at bounding box center [793, 589] width 729 height 371
copy label "What skills or strengths do you bring that can help you live out Never Stop Lea…"
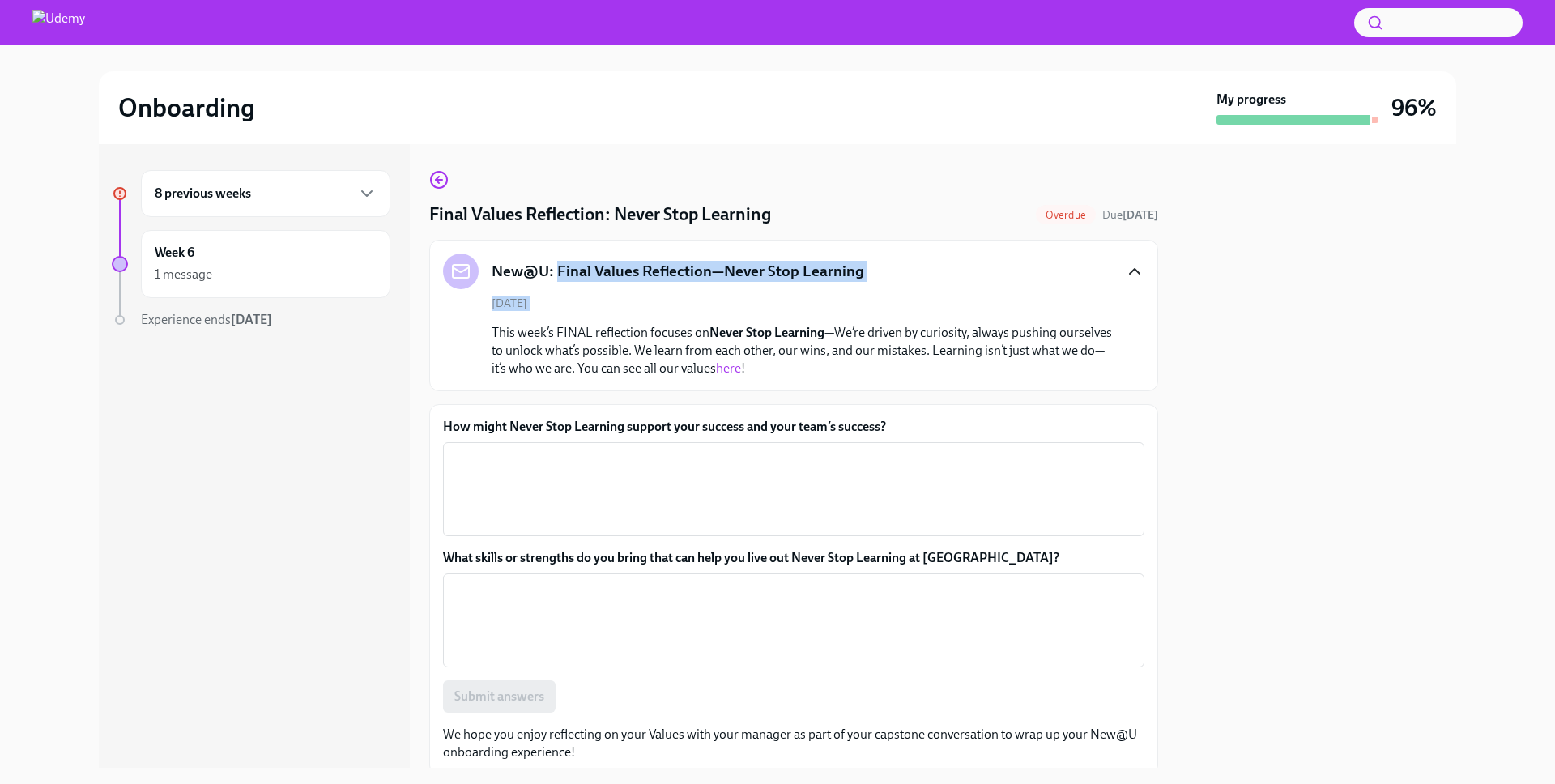
drag, startPoint x: 559, startPoint y: 271, endPoint x: 632, endPoint y: 326, distance: 91.4
click at [621, 319] on div "New@U: Final Values Reflection—Never Stop Learning [DATE] This week’s FINAL ref…" at bounding box center [793, 315] width 701 height 124
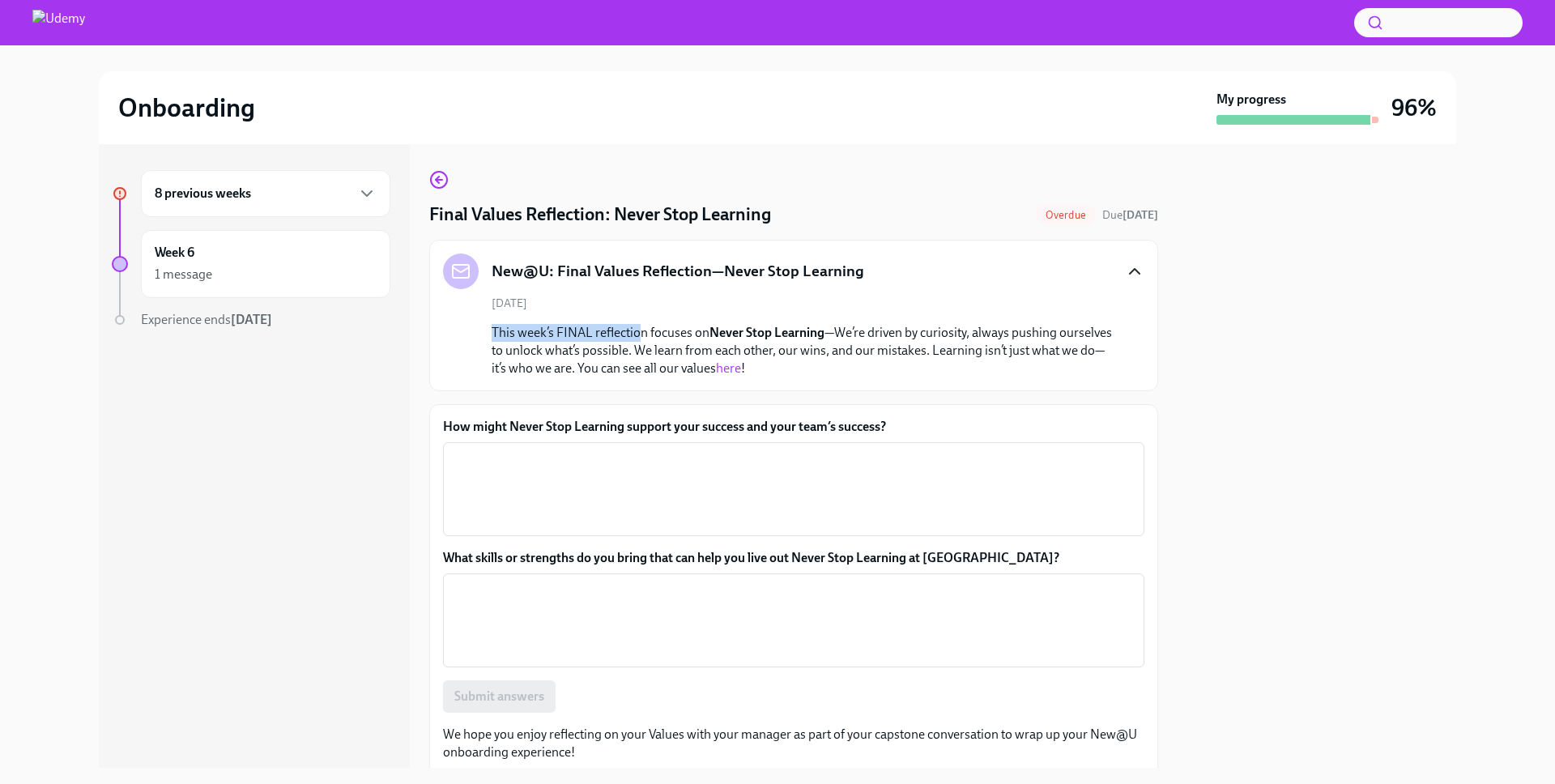
drag, startPoint x: 632, startPoint y: 326, endPoint x: 653, endPoint y: 340, distance: 25.2
click at [642, 330] on div "[DATE] This week’s FINAL reflection focuses on Never Stop Learning —We’re drive…" at bounding box center [793, 336] width 701 height 82
drag, startPoint x: 659, startPoint y: 345, endPoint x: 696, endPoint y: 362, distance: 40.7
click at [665, 347] on p "This week’s FINAL reflection focuses on Never Stop Learning —We’re driven by cu…" at bounding box center [804, 350] width 627 height 54
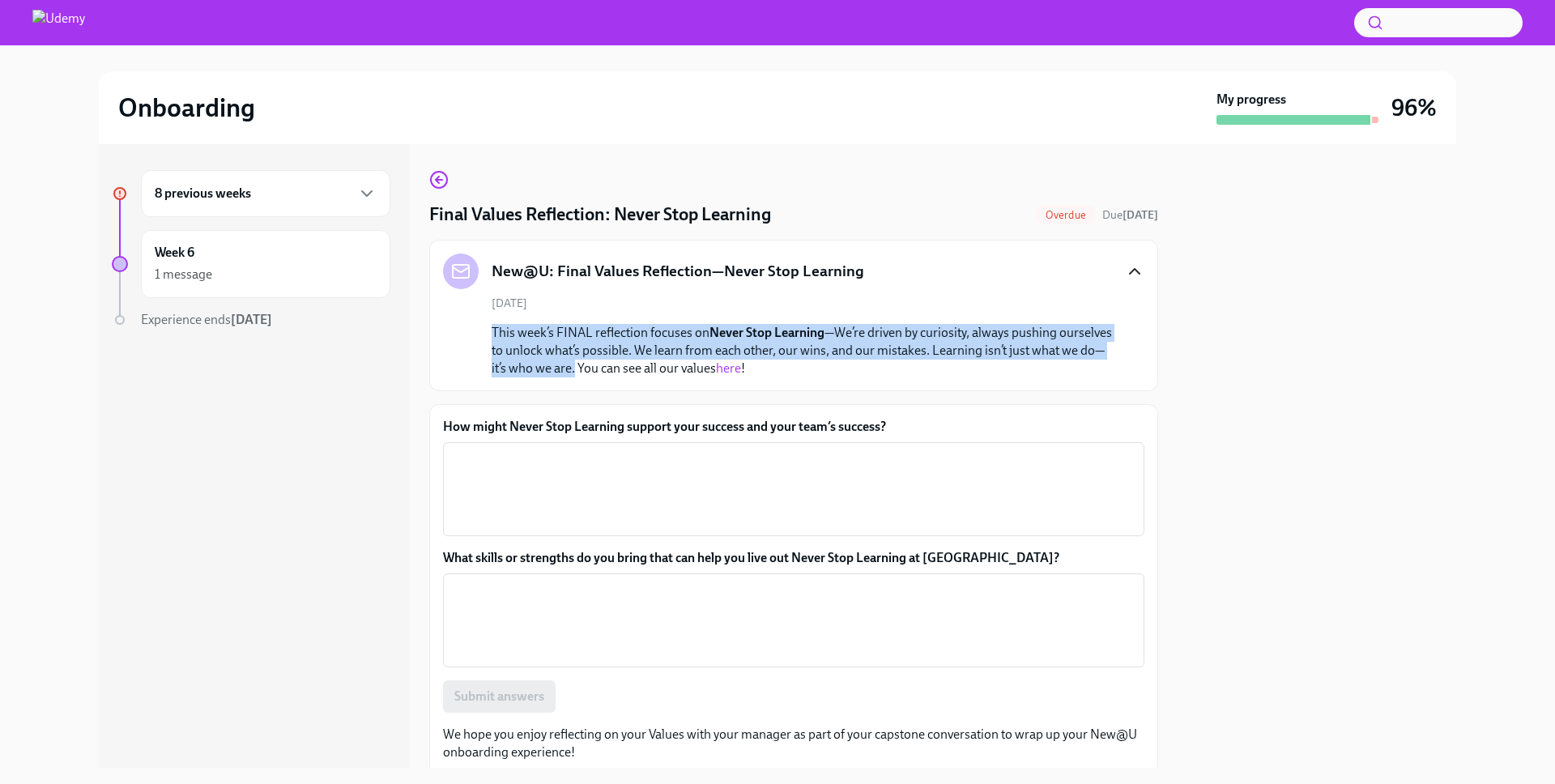
drag, startPoint x: 555, startPoint y: 371, endPoint x: 491, endPoint y: 335, distance: 73.4
click at [486, 332] on div "[DATE] This week’s FINAL reflection focuses on Never Stop Learning —We’re drive…" at bounding box center [793, 336] width 701 height 82
copy p "This week’s FINAL reflection focuses on Never Stop Learning —We’re driven by cu…"
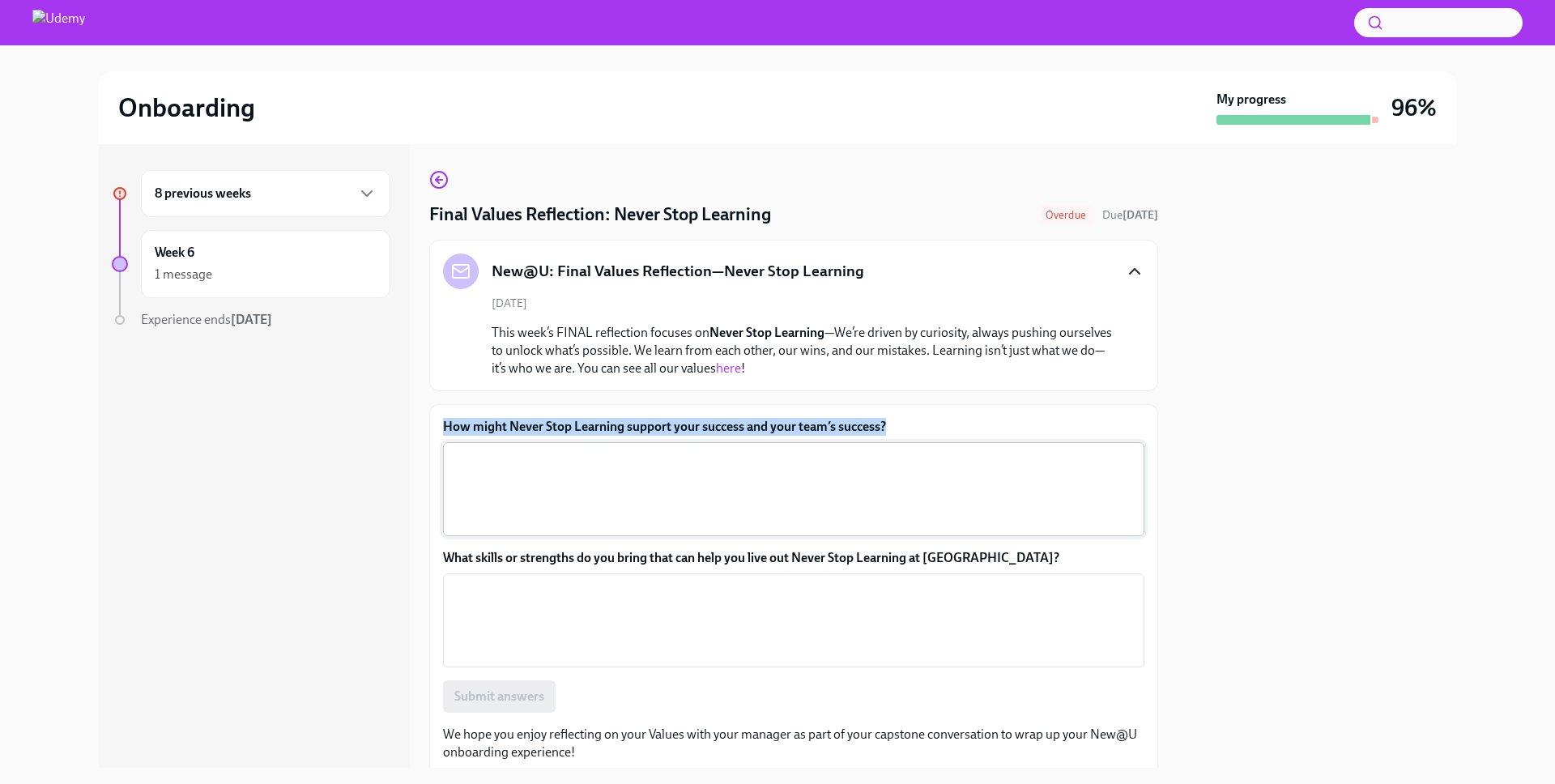
drag, startPoint x: 507, startPoint y: 427, endPoint x: 744, endPoint y: 459, distance: 239.2
click at [887, 424] on div "How might Never Stop Learning support your success and your team’s success? x ​…" at bounding box center [793, 589] width 729 height 371
copy label "How might Never Stop Learning support your success and your team’s success?"
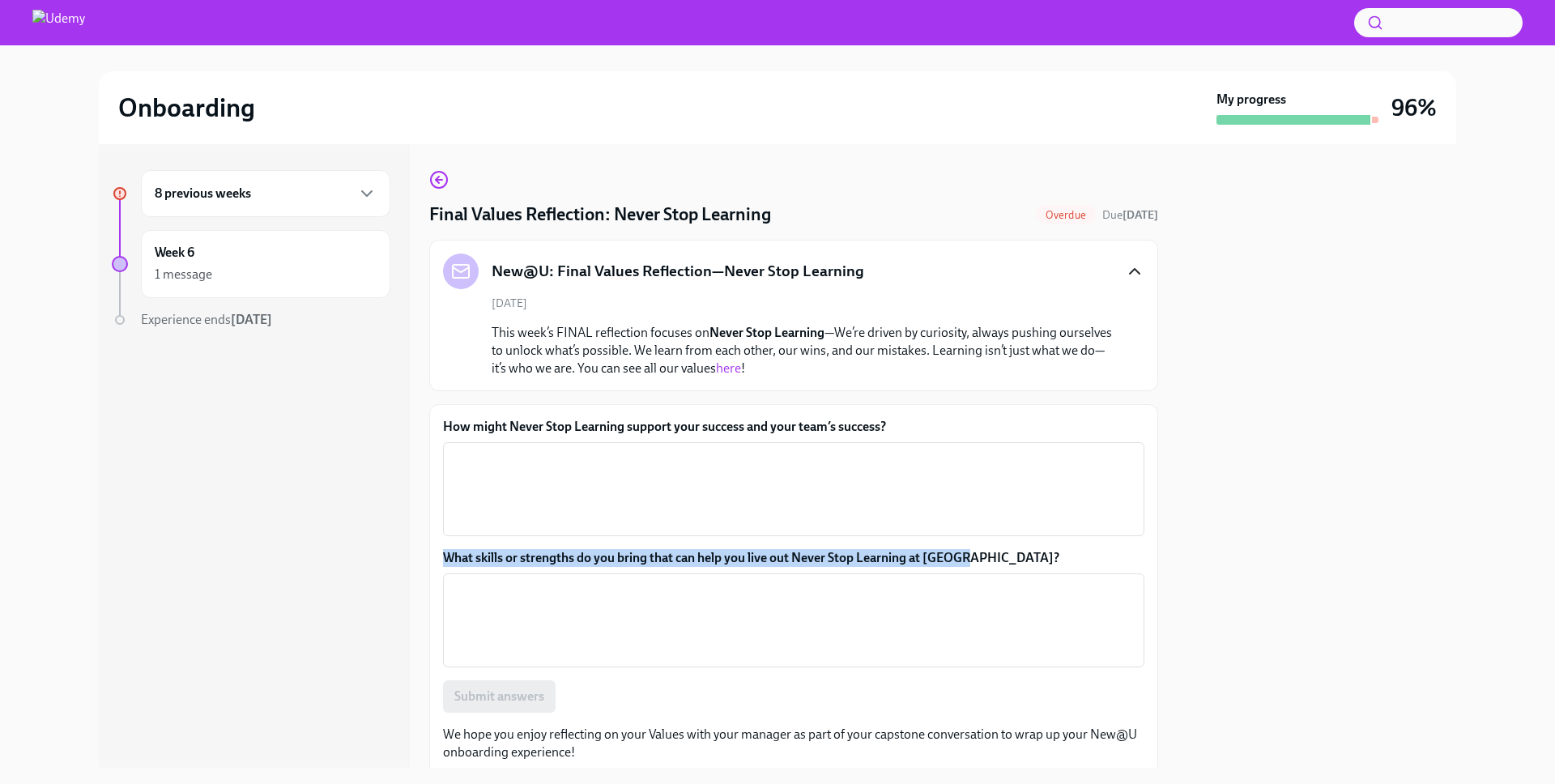
drag, startPoint x: 978, startPoint y: 554, endPoint x: 439, endPoint y: 556, distance: 539.0
click at [439, 556] on div "How might Never Stop Learning support your success and your team’s success? x ​…" at bounding box center [793, 589] width 729 height 371
copy label "What skills or strengths do you bring that can help you live out Never Stop Lea…"
click at [684, 477] on textarea "How might Never Stop Learning support your success and your team’s success?" at bounding box center [793, 489] width 682 height 78
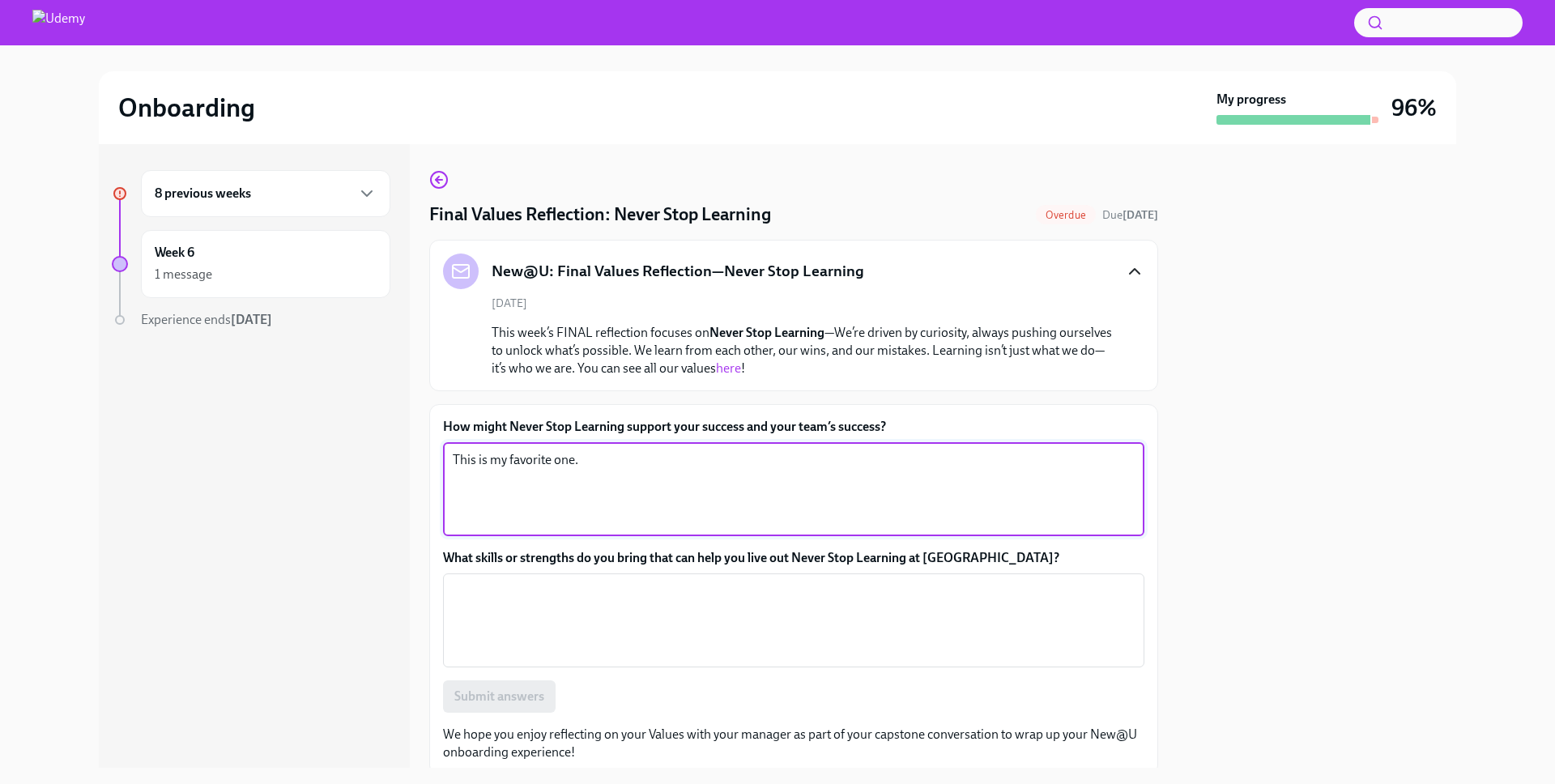
paste textarea "Never Stop Learning supports success by encouraging us to stay curious, open to…"
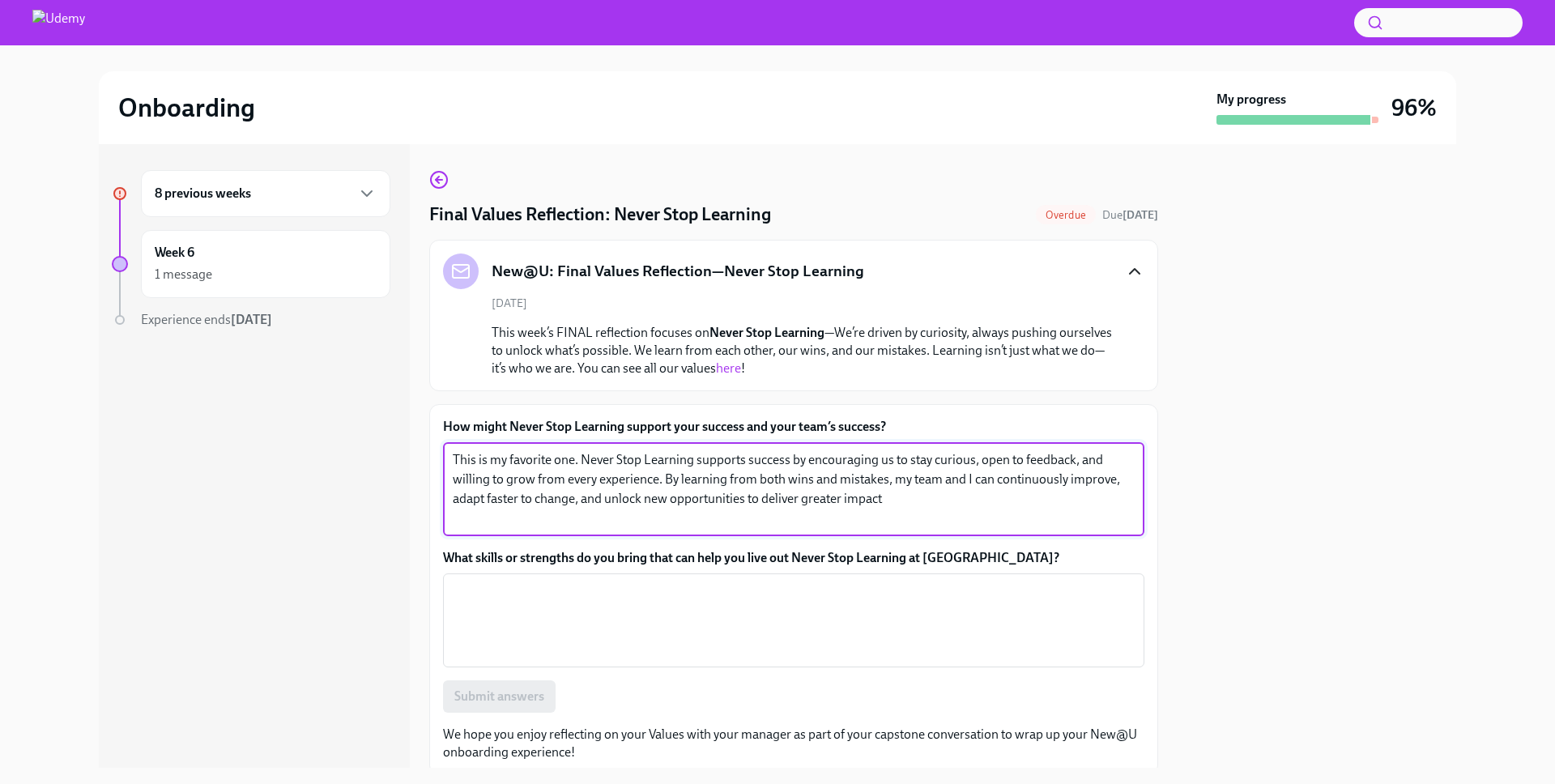
click at [691, 472] on textarea "This is my favorite one. Never Stop Learning supports success by encouraging us…" at bounding box center [793, 489] width 682 height 78
type textarea "This is my favorite one. Never Stop Learning supports success by encouraging us…"
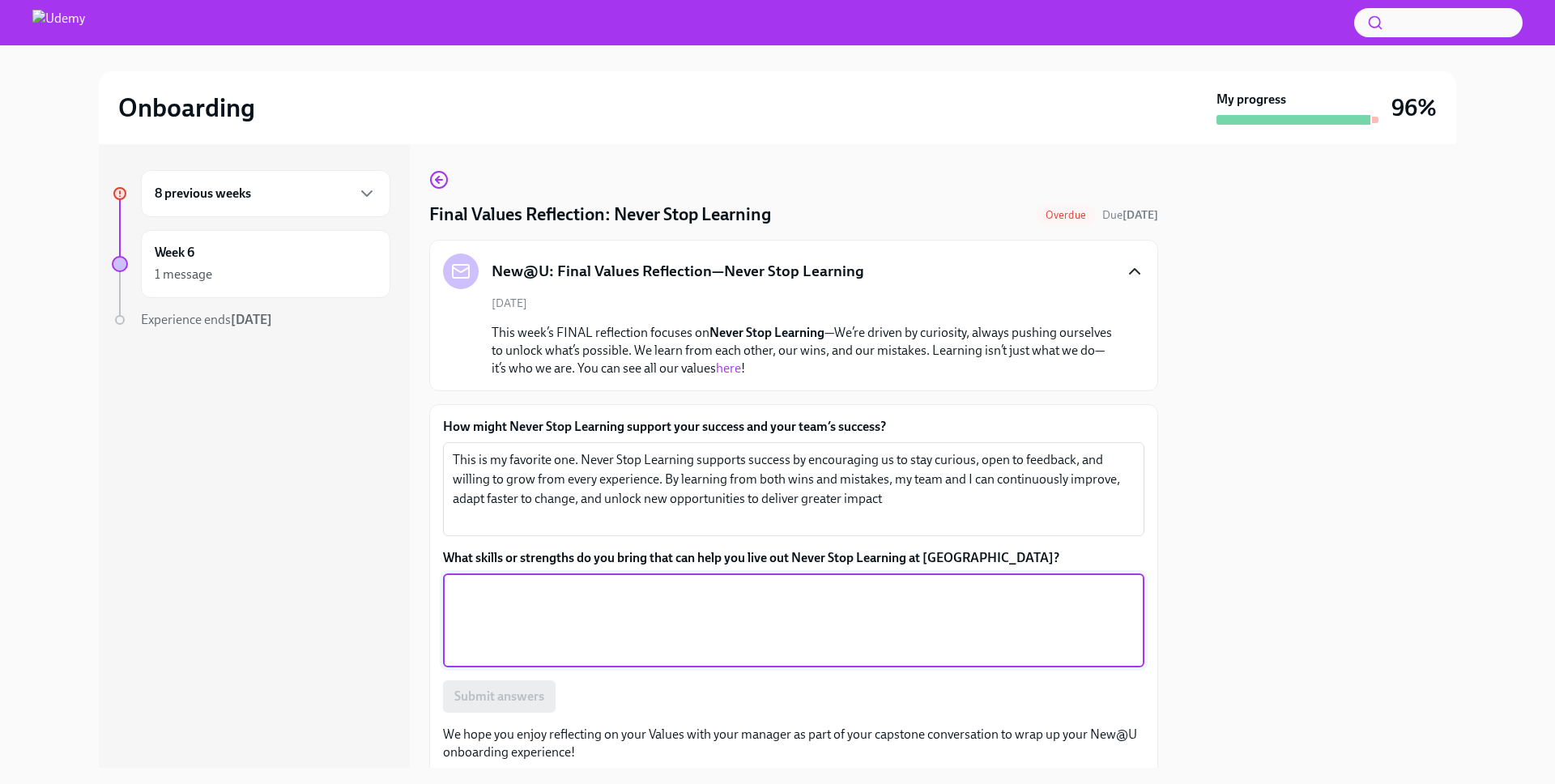
click at [664, 636] on textarea "What skills or strengths do you bring that can help you live out Never Stop Lea…" at bounding box center [793, 620] width 682 height 78
click at [660, 634] on textarea "What skills or strengths do you bring that can help you live out Never Stop Lea…" at bounding box center [793, 620] width 682 height 78
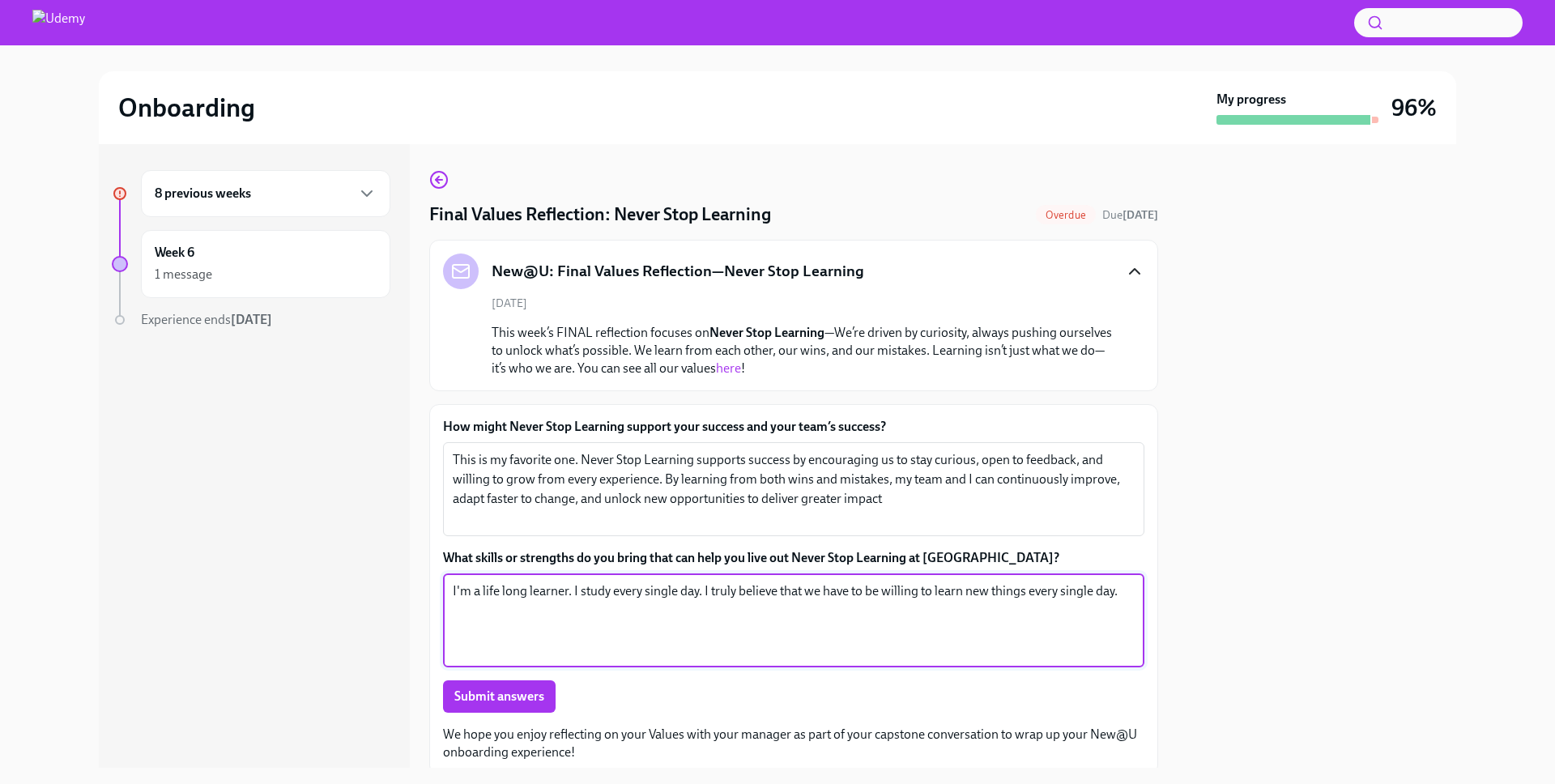
drag, startPoint x: 706, startPoint y: 593, endPoint x: 575, endPoint y: 590, distance: 131.0
click at [575, 590] on textarea "I'm a life long learner. I study every single day. I truly believe that we have…" at bounding box center [793, 620] width 682 height 78
click at [1050, 594] on textarea "I'm a life long learner, and I truly believe that we have to be willing to lear…" at bounding box center [793, 620] width 682 height 78
click at [929, 604] on textarea "I'm a life long learner, and I truly believe that we have to be willing to lear…" at bounding box center [793, 620] width 682 height 78
type textarea "I'm a life long learner, and I truly believe that we have to be willing to lear…"
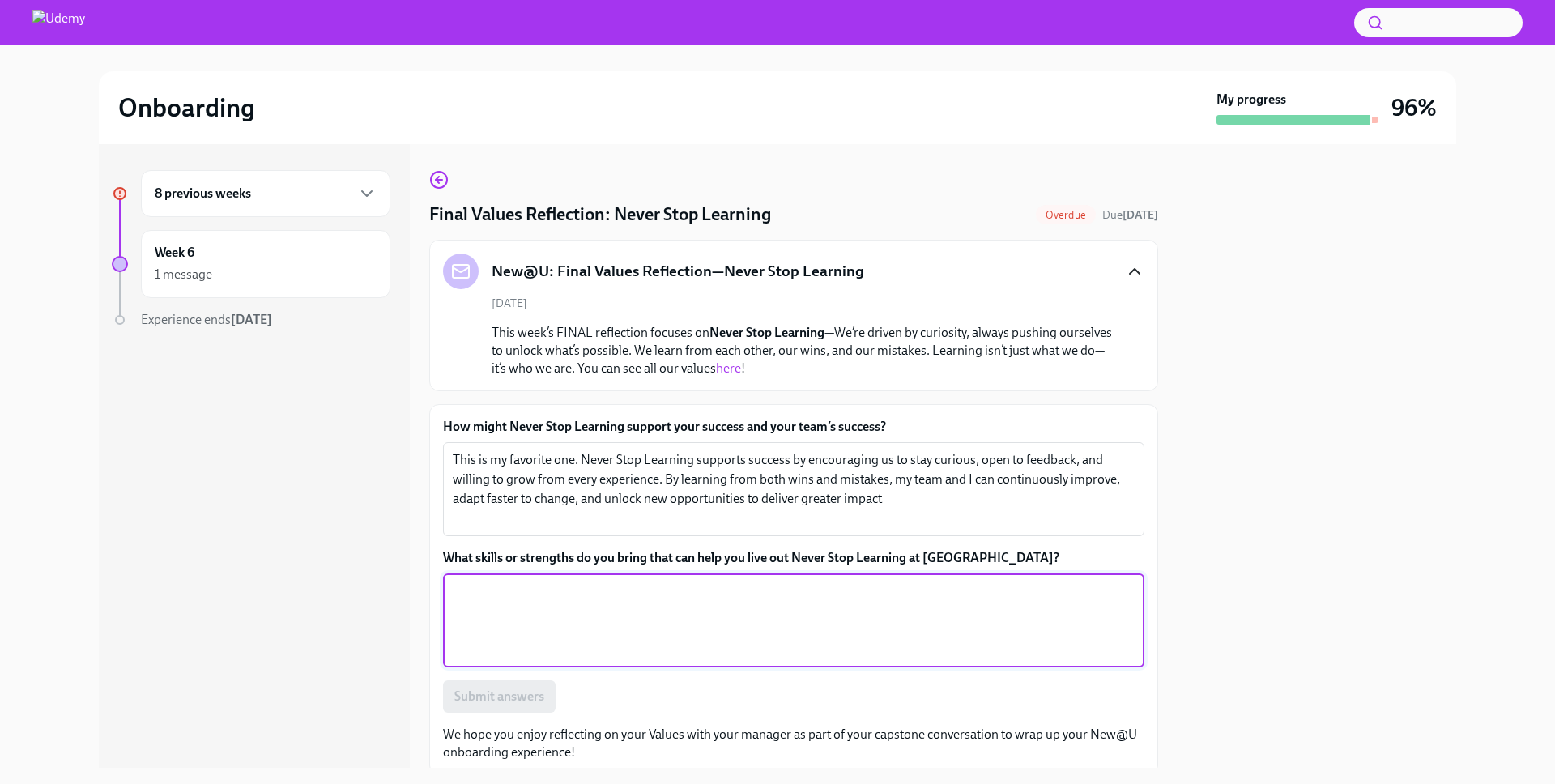
click at [602, 611] on textarea "What skills or strengths do you bring that can help you live out Never Stop Lea…" at bounding box center [793, 620] width 682 height 78
paste textarea "I’m a lifelong learner, and I truly believe we must be open to learning somethi…"
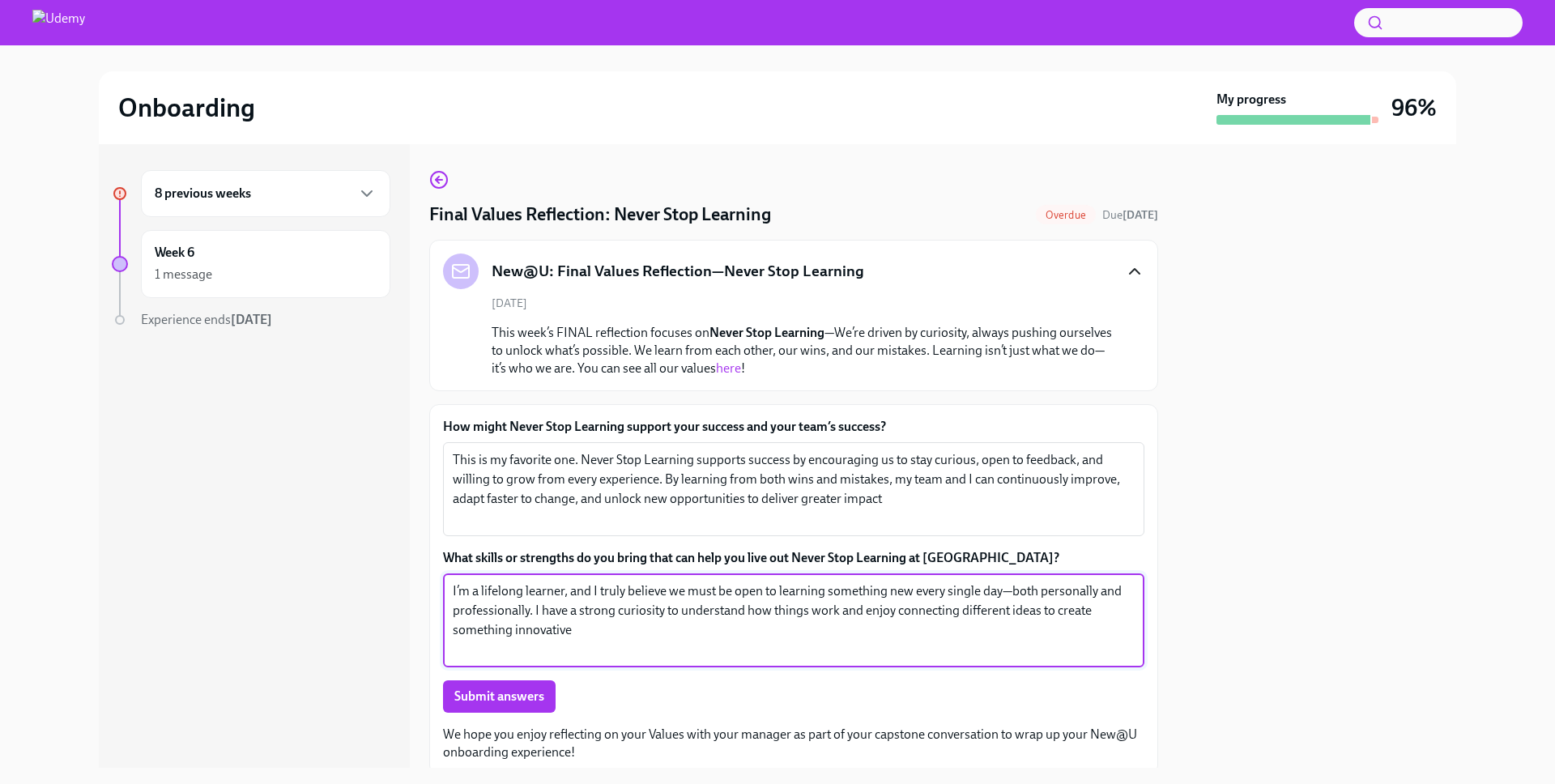
click at [1009, 590] on textarea "I’m a lifelong learner, and I truly believe we must be open to learning somethi…" at bounding box center [793, 620] width 682 height 78
click at [601, 626] on textarea "I’m a lifelong learner, and I truly believe we must be open to learning somethi…" at bounding box center [793, 620] width 682 height 78
drag, startPoint x: 1039, startPoint y: 610, endPoint x: 1044, endPoint y: 625, distance: 15.8
click at [1044, 625] on textarea "I’m a lifelong learner, and I truly believe we must be open to learning somethi…" at bounding box center [793, 620] width 682 height 78
click at [957, 644] on textarea "I’m a lifelong learner, and I truly believe we must be open to learning somethi…" at bounding box center [793, 620] width 682 height 78
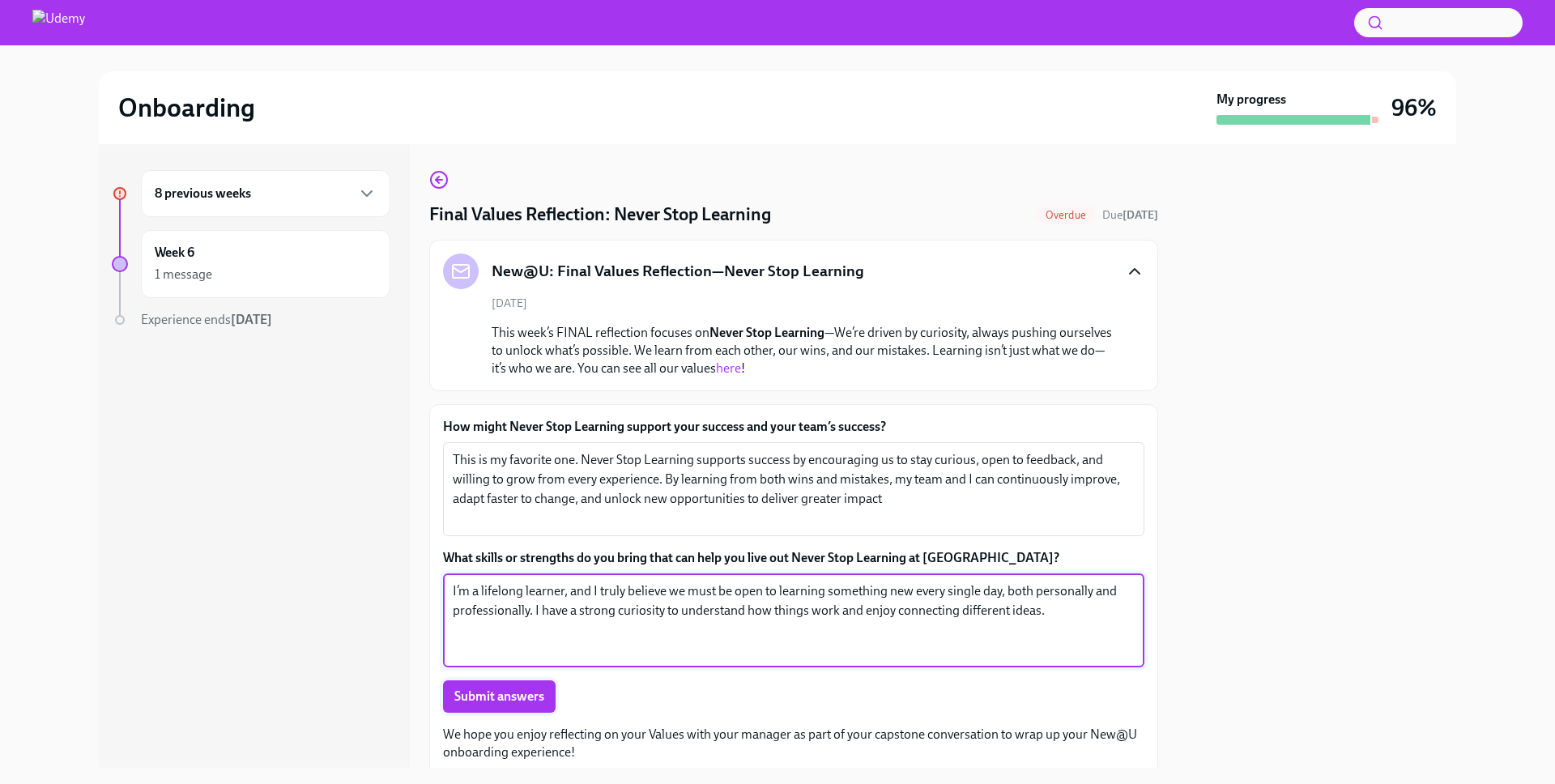
type textarea "I’m a lifelong learner, and I truly believe we must be open to learning somethi…"
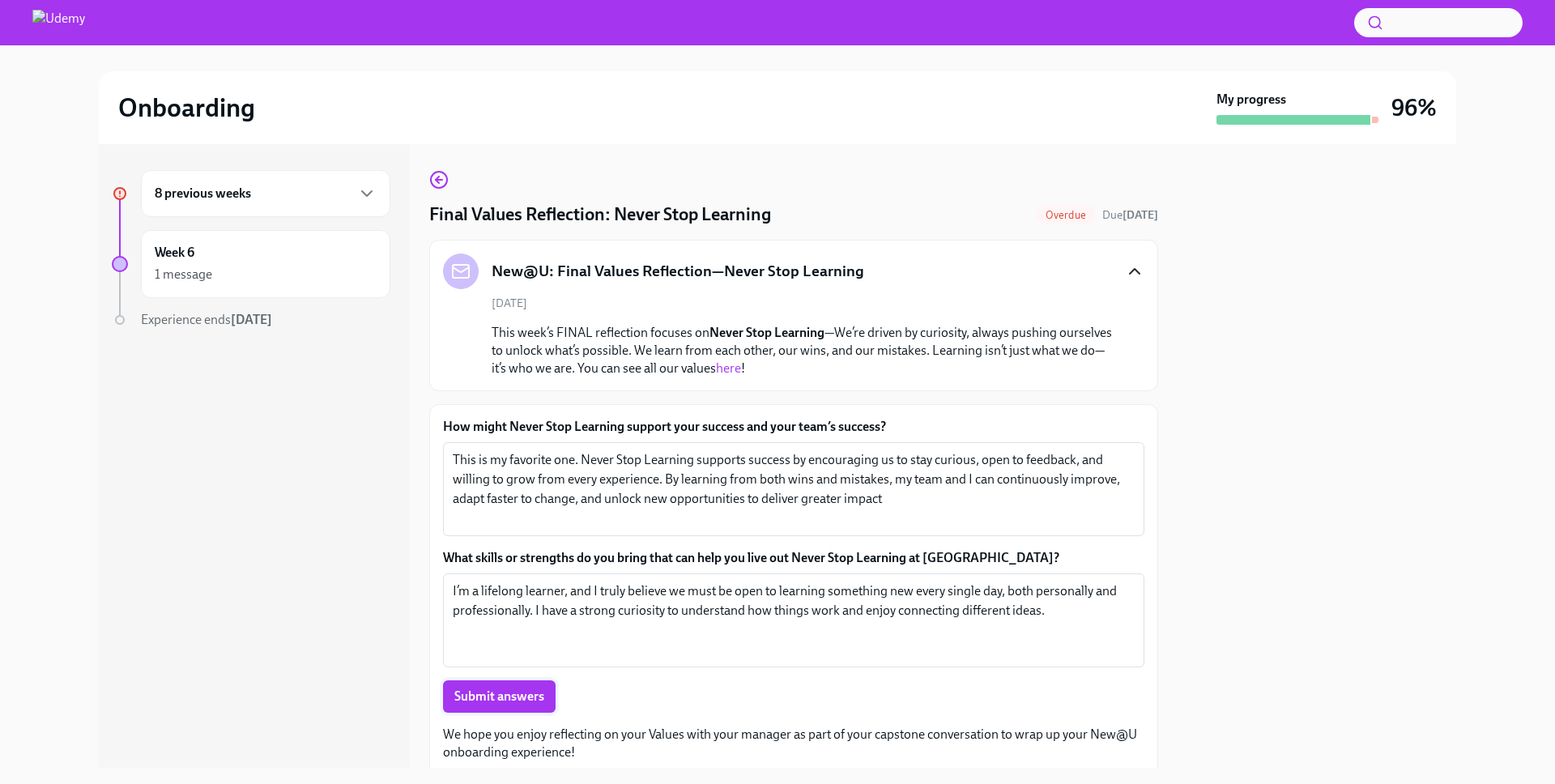
click at [485, 706] on button "Submit answers" at bounding box center [499, 696] width 112 height 33
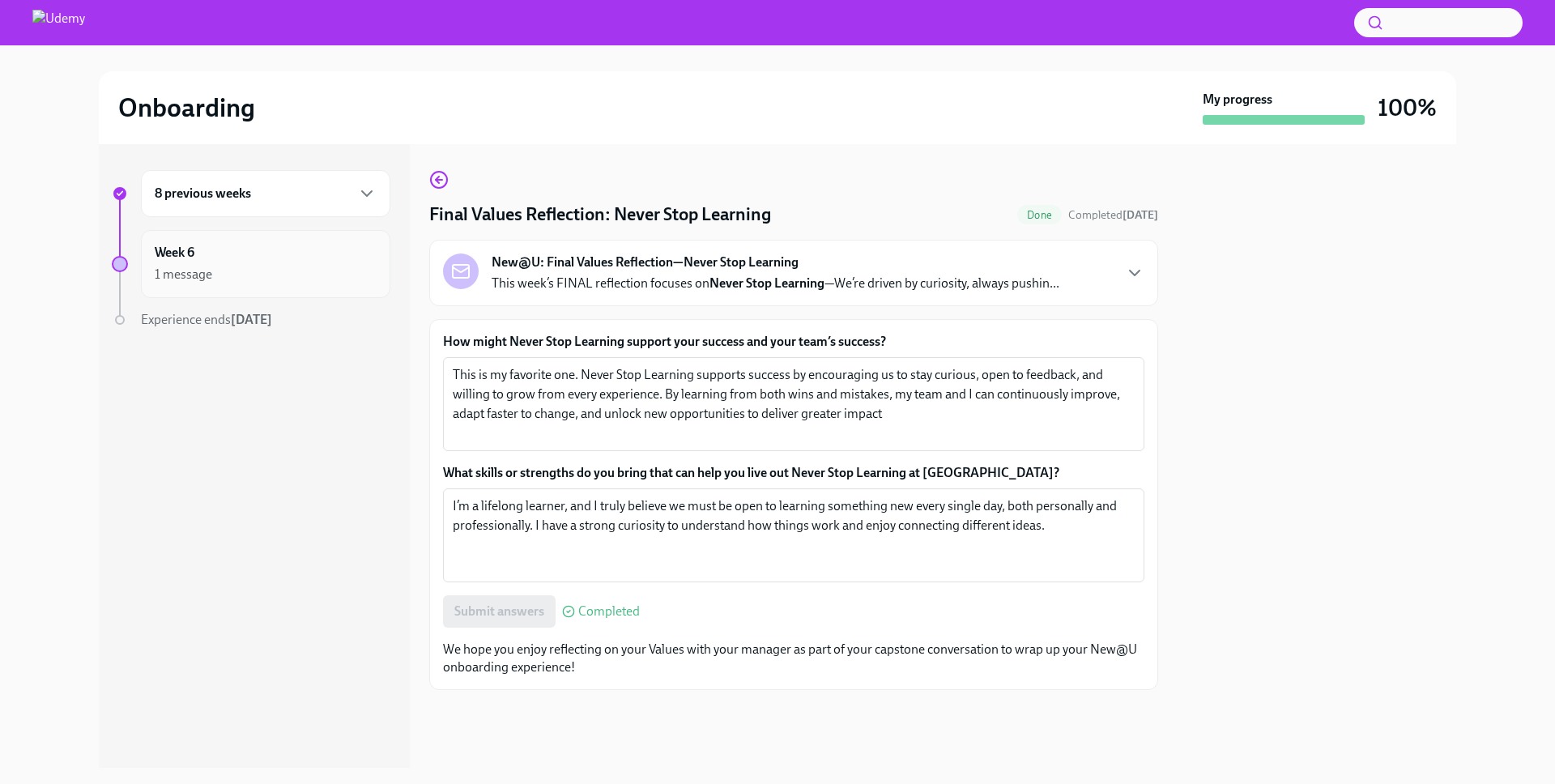
click at [232, 257] on div "Week 6 1 message" at bounding box center [265, 264] width 222 height 40
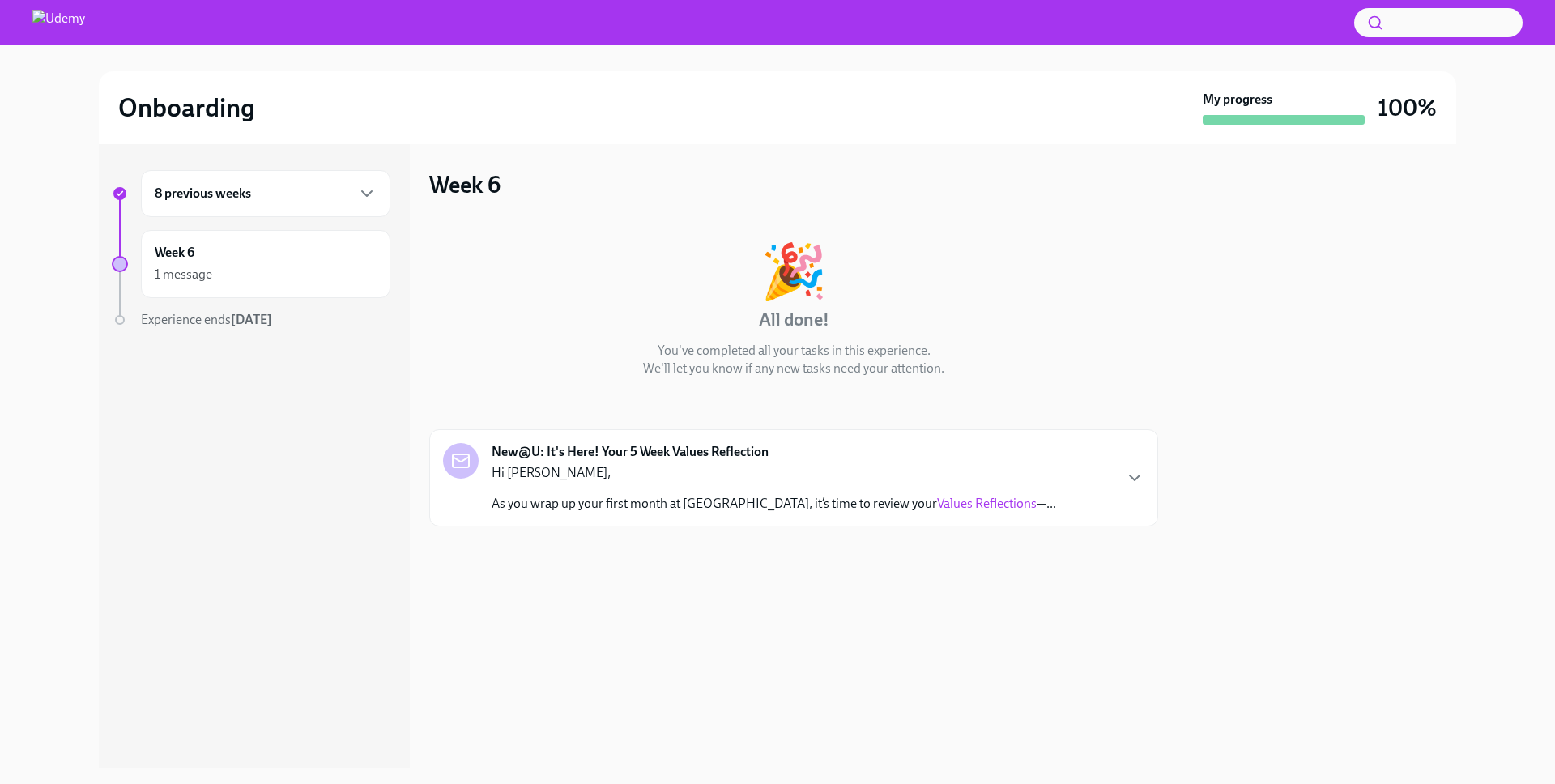
click at [260, 200] on div "8 previous weeks" at bounding box center [265, 193] width 222 height 19
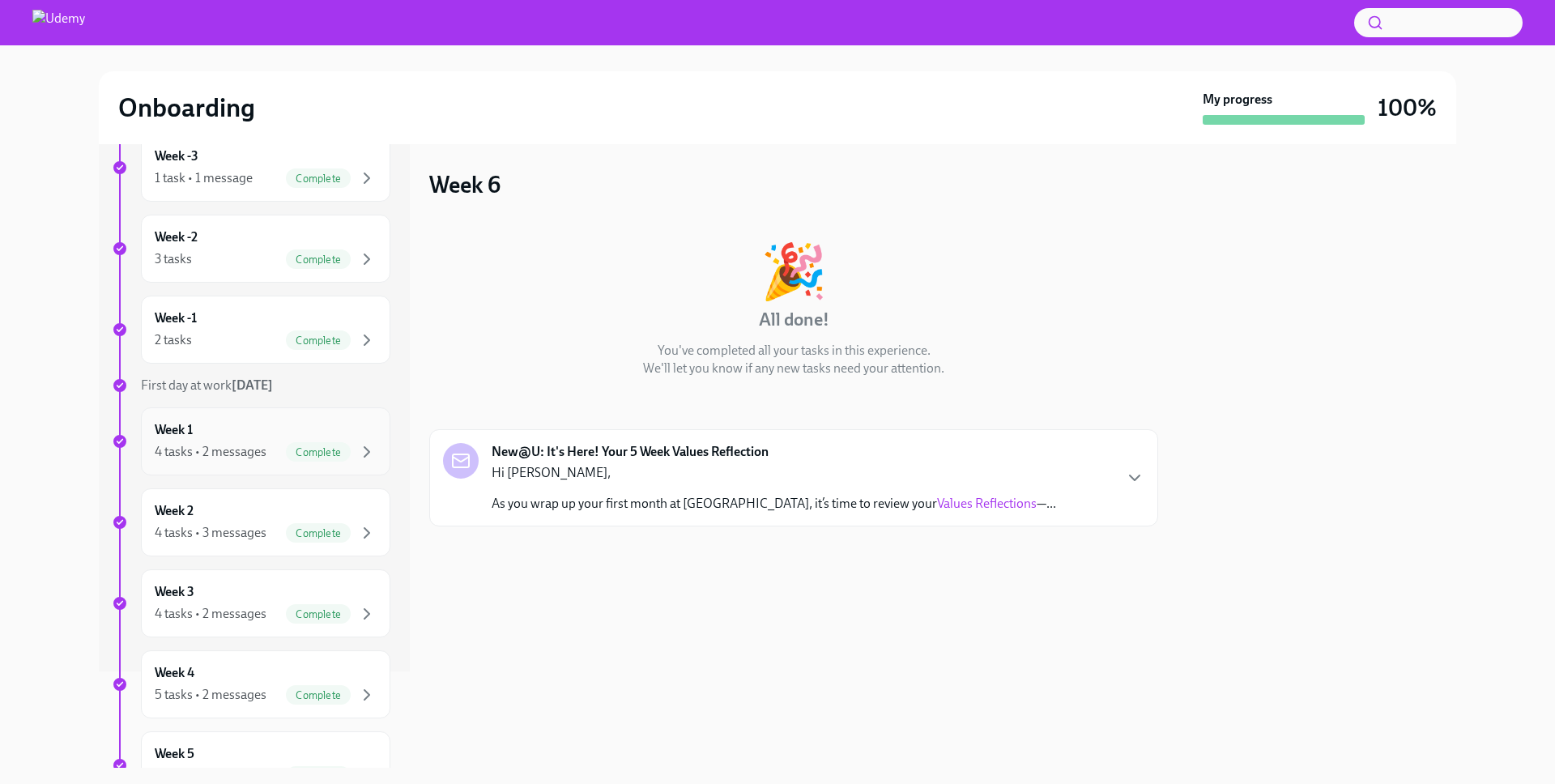
scroll to position [304, 0]
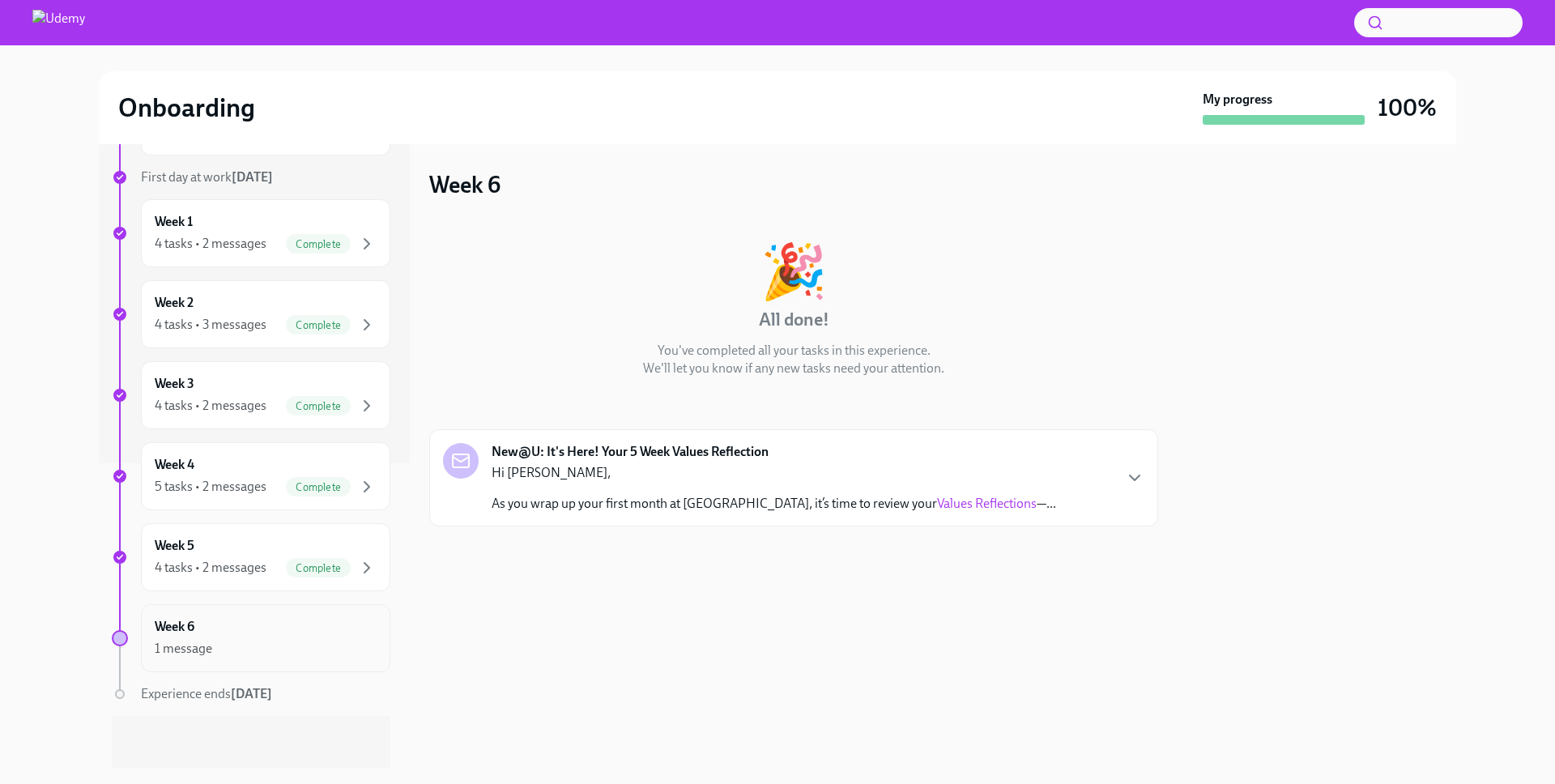
click at [263, 651] on div "1 message" at bounding box center [265, 648] width 222 height 19
click at [143, 631] on div "Week 6 1 message" at bounding box center [265, 637] width 249 height 68
click at [175, 639] on div "1 message" at bounding box center [265, 648] width 222 height 19
click at [194, 697] on span "Experience ends [DATE]" at bounding box center [206, 693] width 131 height 15
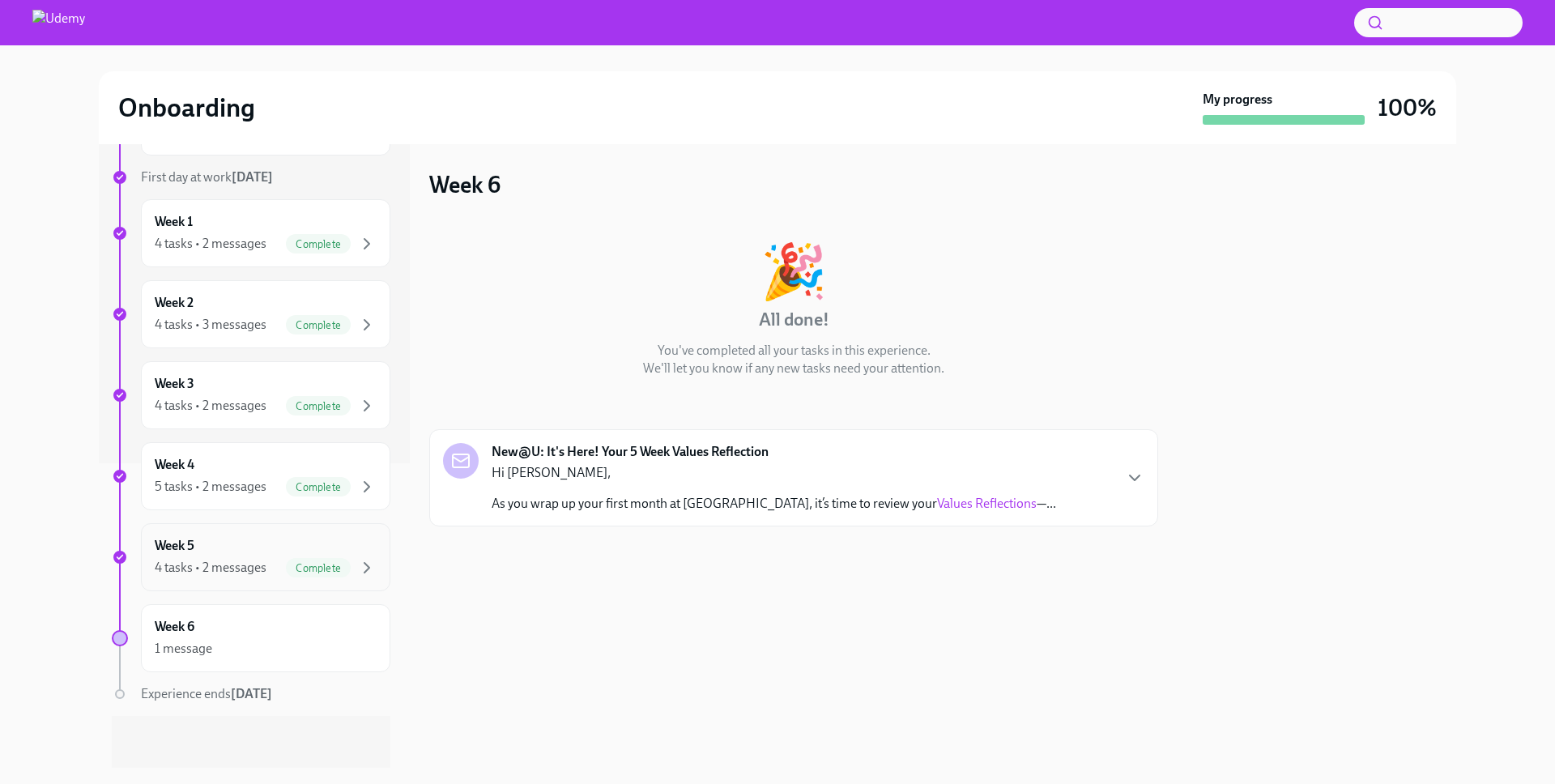
click at [295, 562] on span "Complete" at bounding box center [318, 568] width 65 height 12
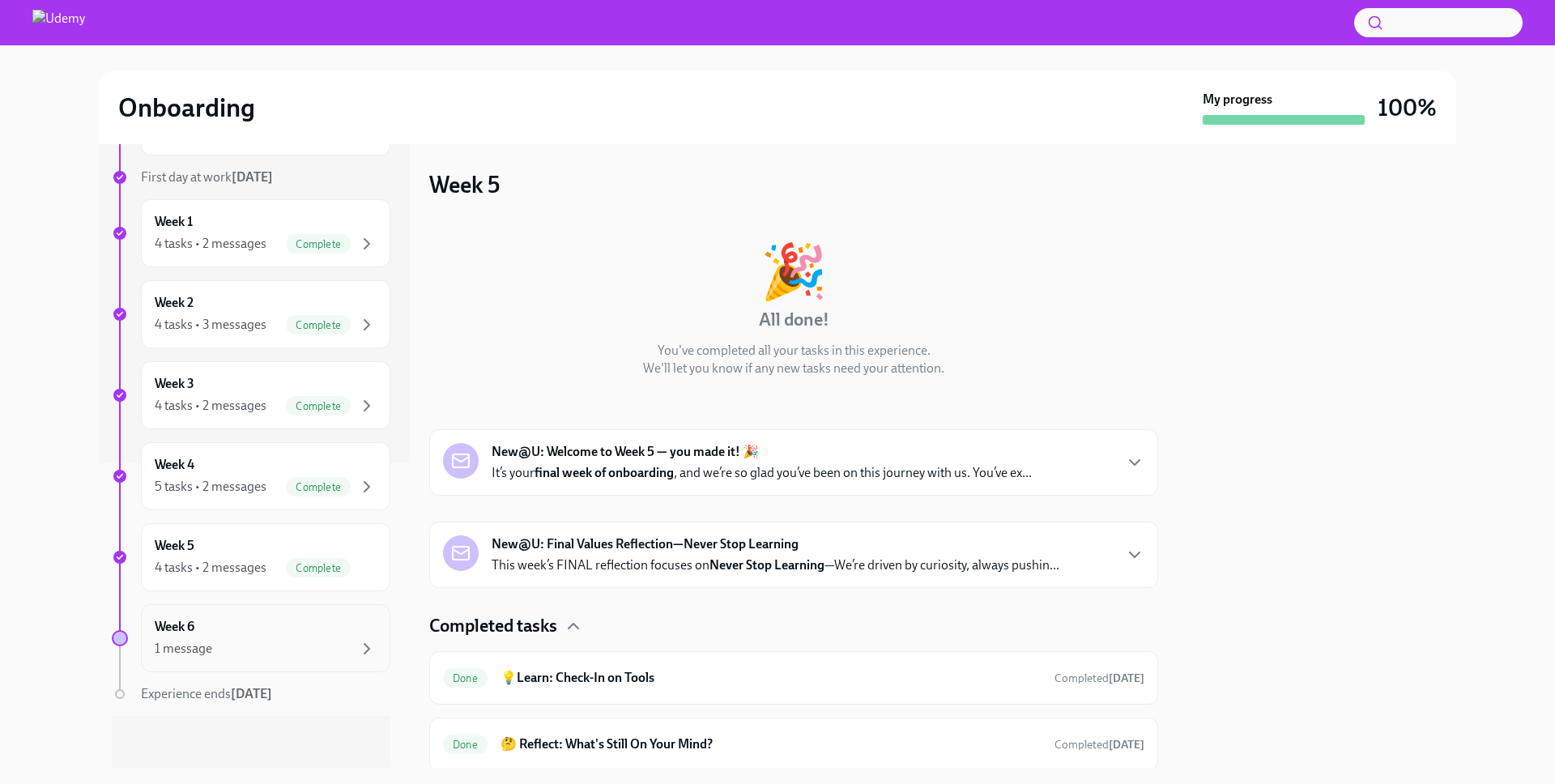
click at [348, 631] on div "Week 6 1 message" at bounding box center [265, 638] width 222 height 40
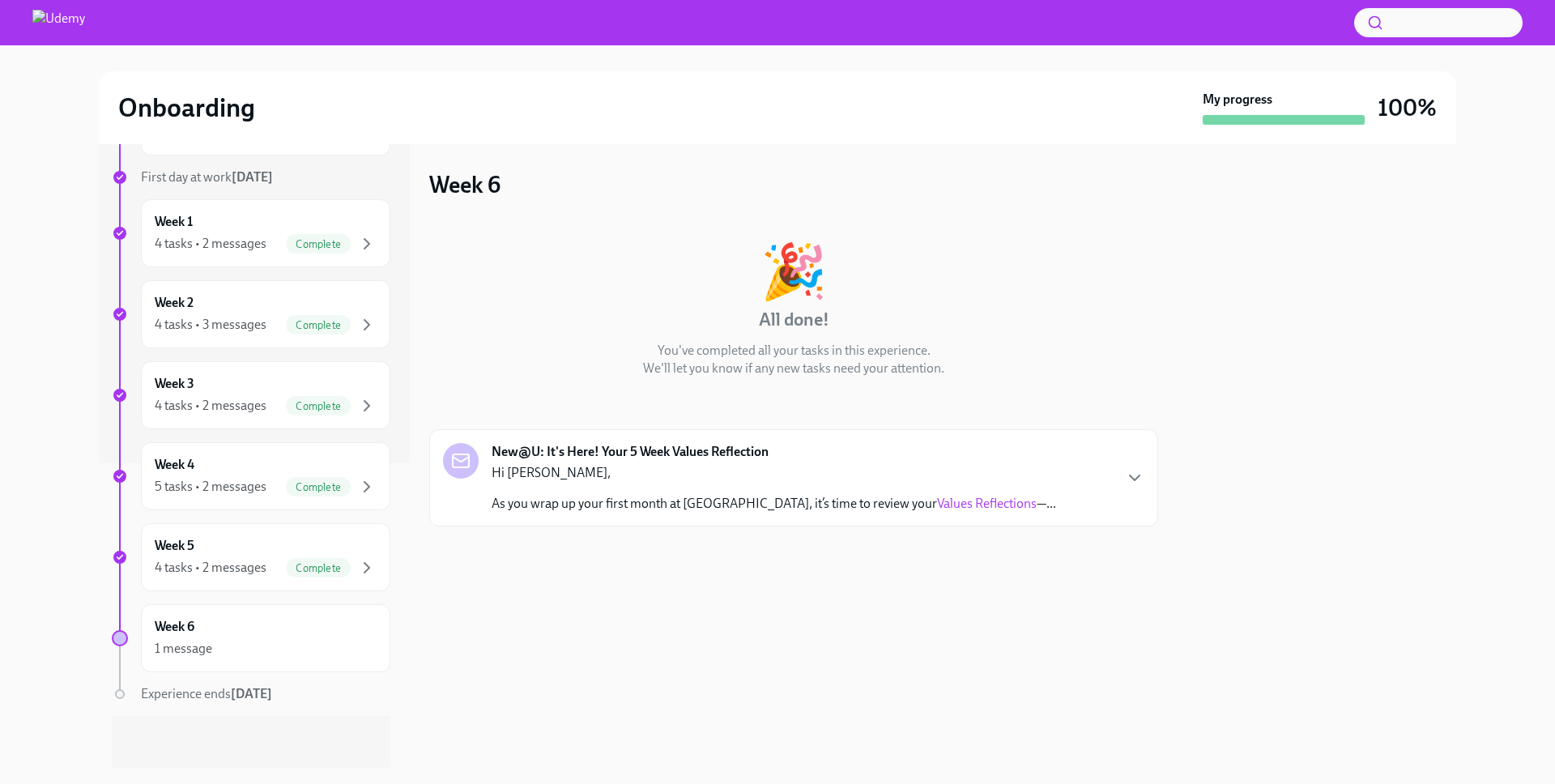
click at [1141, 465] on div "New@U: It's Here! Your 5 Week Values Reflection Hi [PERSON_NAME], As you wrap u…" at bounding box center [793, 477] width 701 height 70
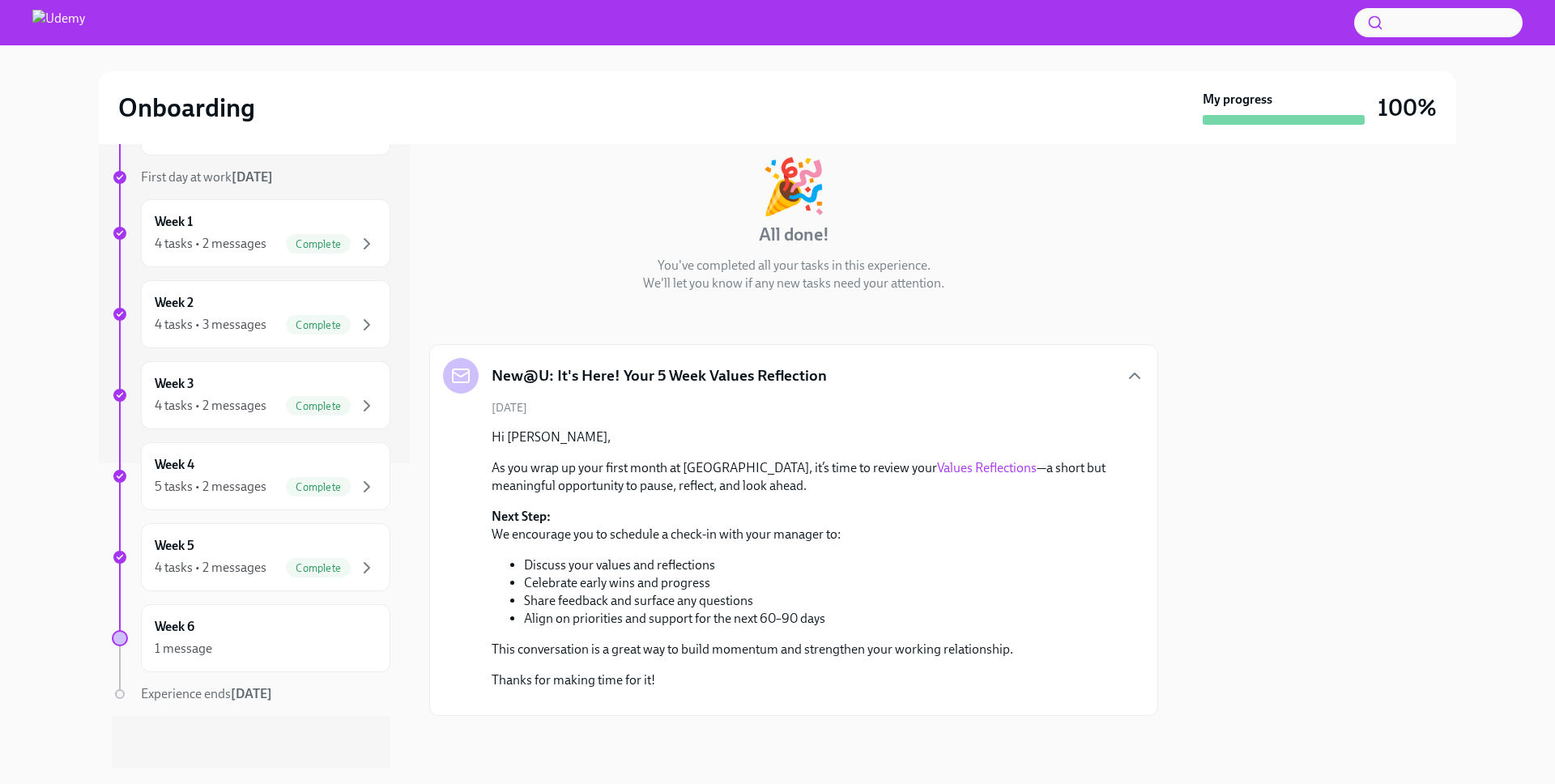
scroll to position [237, 0]
click at [937, 459] on link "Values Reflections" at bounding box center [986, 467] width 100 height 15
